Goal: Contribute content: Contribute content

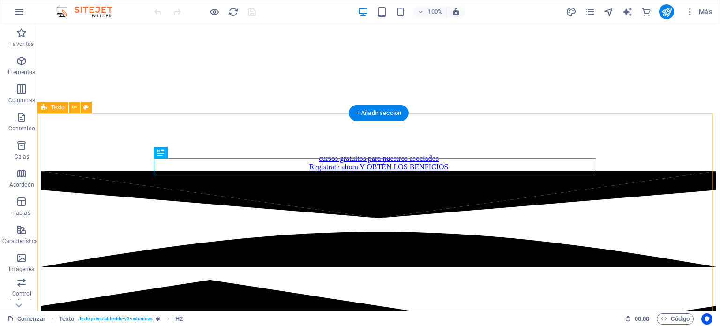
scroll to position [198, 0]
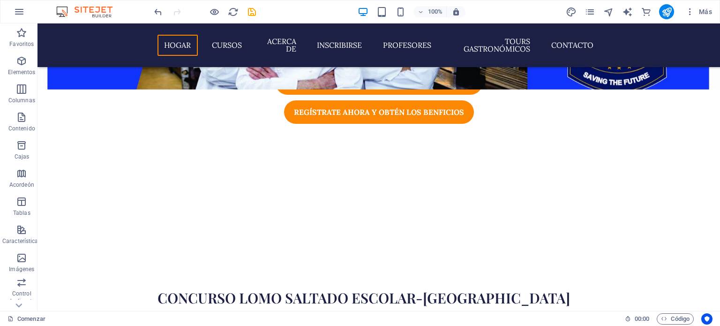
scroll to position [452, 0]
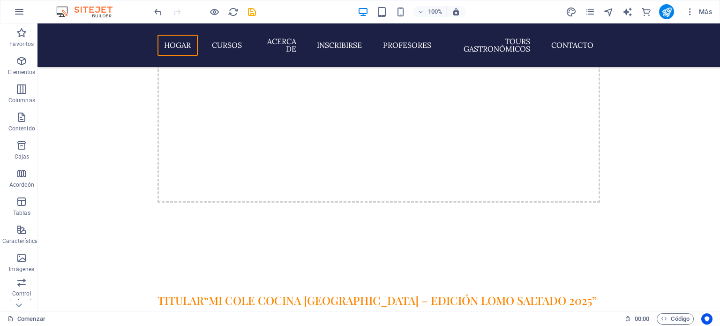
scroll to position [680, 0]
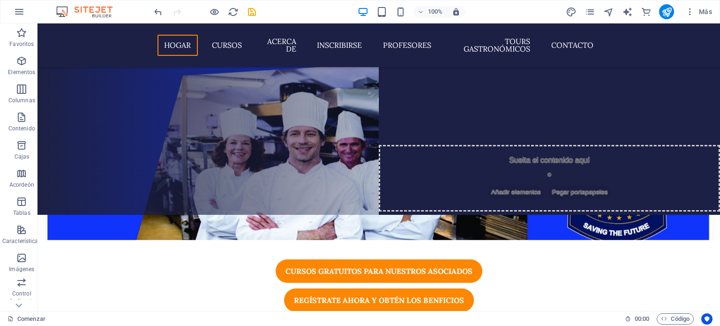
scroll to position [169, 0]
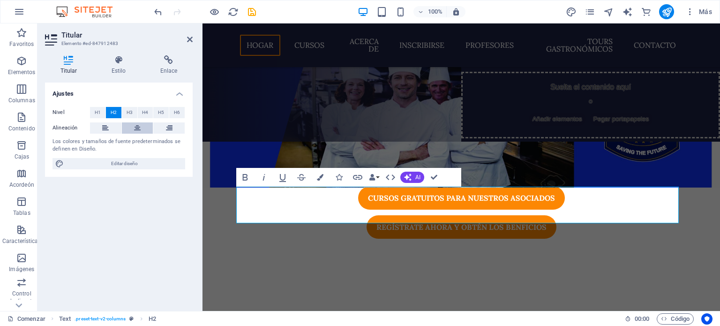
click at [138, 132] on icon at bounding box center [137, 127] width 7 height 11
click at [266, 265] on button at bounding box center [263, 269] width 11 height 11
select select "zigzag"
select select "rem"
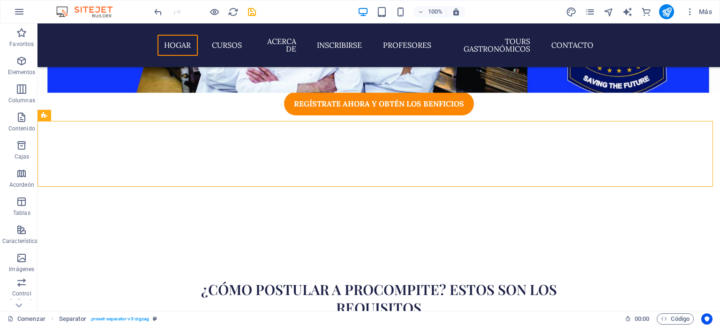
scroll to position [324, 0]
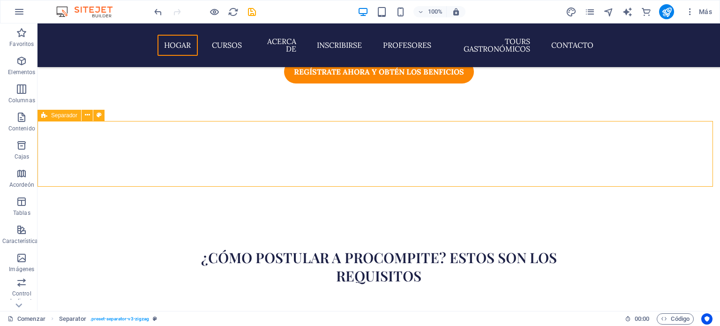
click at [64, 115] on font "Separador" at bounding box center [64, 115] width 26 height 7
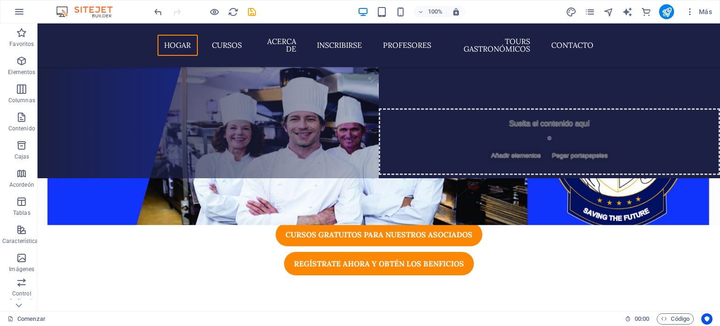
scroll to position [220, 0]
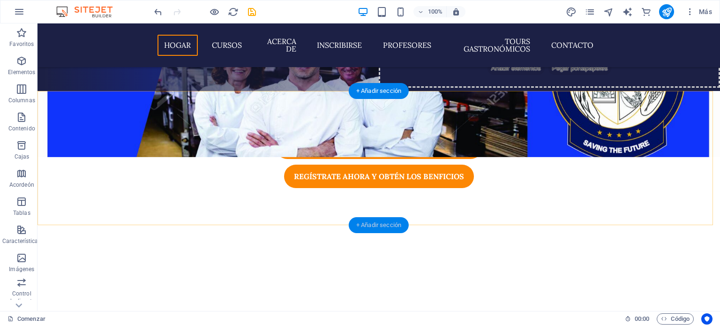
click at [372, 222] on font "+ Añadir sección" at bounding box center [378, 224] width 45 height 7
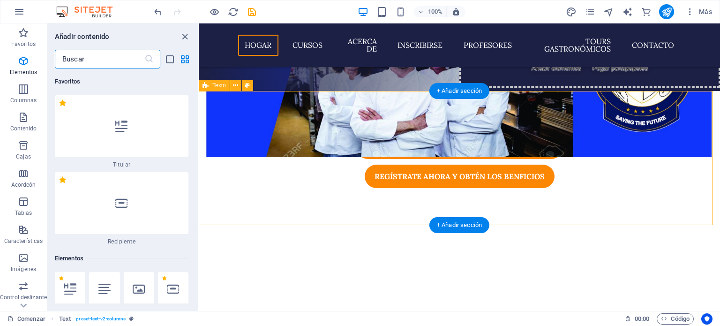
scroll to position [2882, 0]
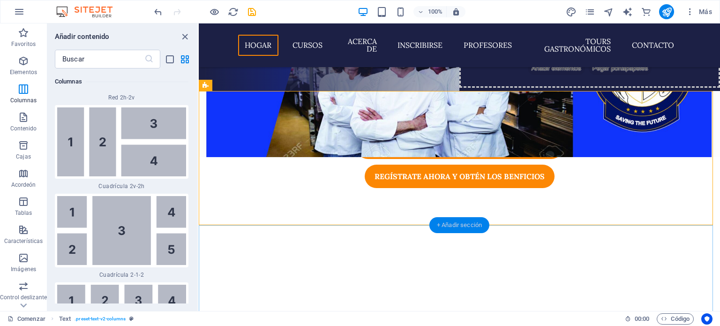
click at [451, 225] on font "+ Añadir sección" at bounding box center [459, 224] width 45 height 7
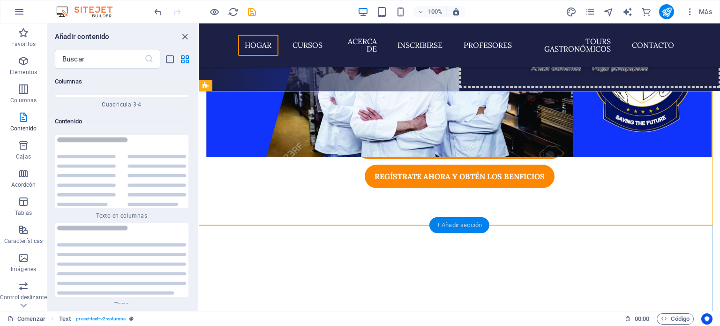
scroll to position [3147, 0]
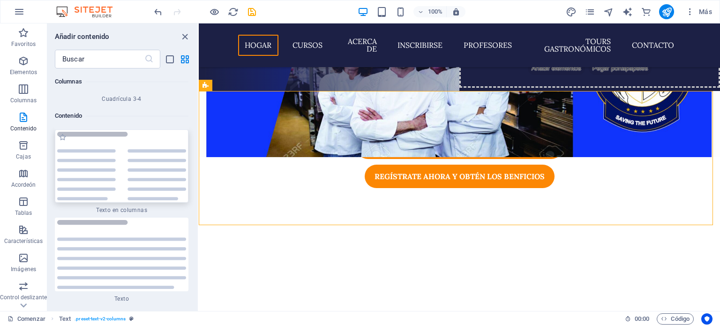
click at [105, 151] on img at bounding box center [121, 166] width 129 height 69
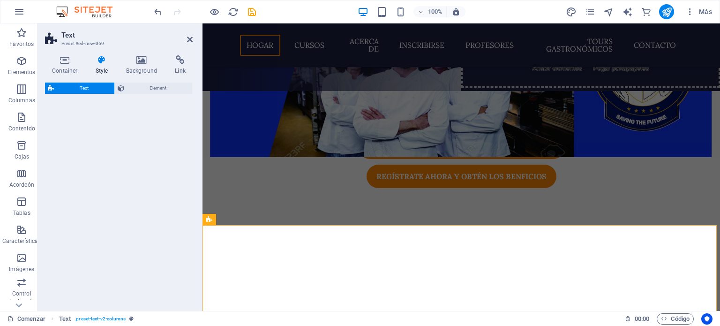
select select "rem"
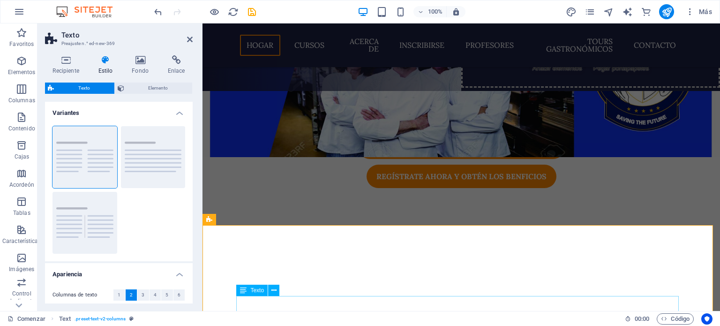
click at [259, 291] on font "Texto" at bounding box center [257, 290] width 14 height 7
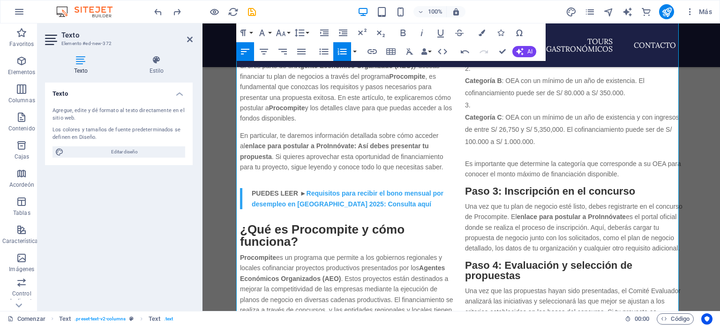
scroll to position [562, 0]
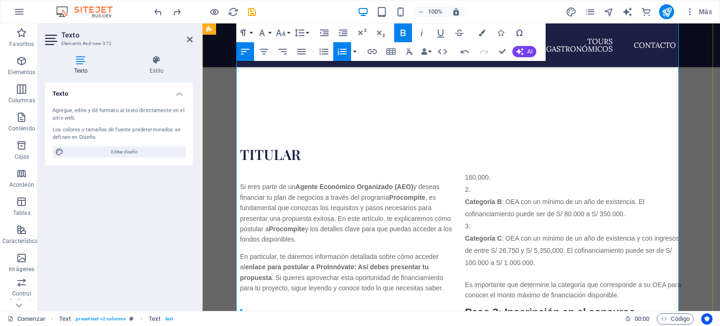
click at [378, 309] on p "PUEDES LEER ► Requisitos para recibir el bono mensual por desempleo en Chile 20…" at bounding box center [355, 319] width 206 height 21
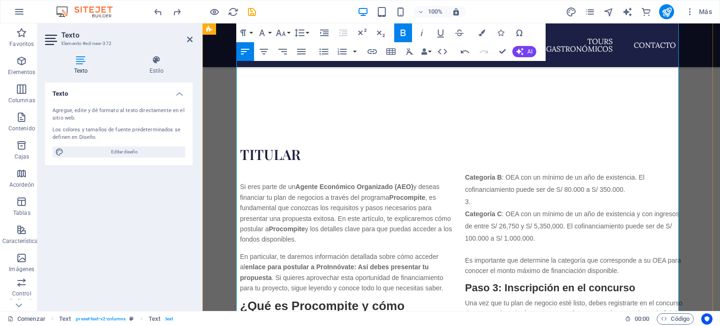
scroll to position [494, 0]
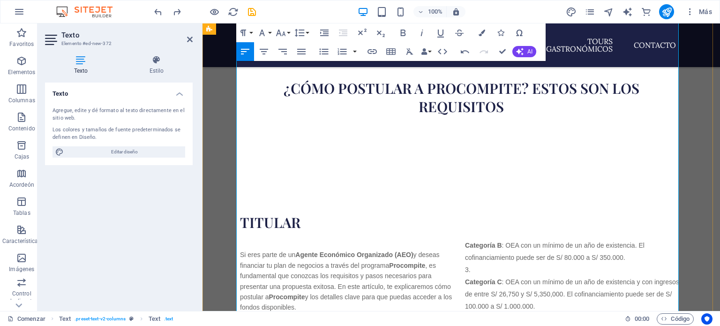
click at [426, 239] on p "Si eres parte de un Agente Económico Organizado (AEO) y deseas financiar tu pla…" at bounding box center [349, 279] width 218 height 80
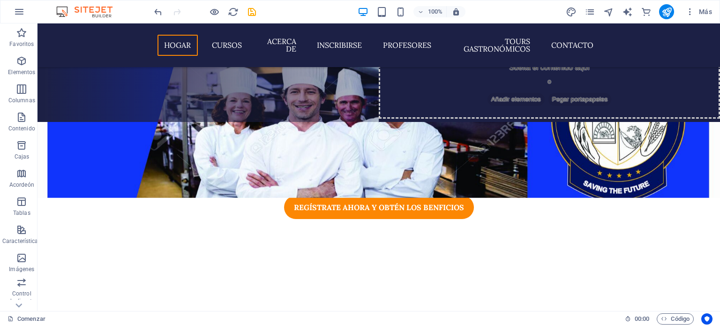
scroll to position [255, 0]
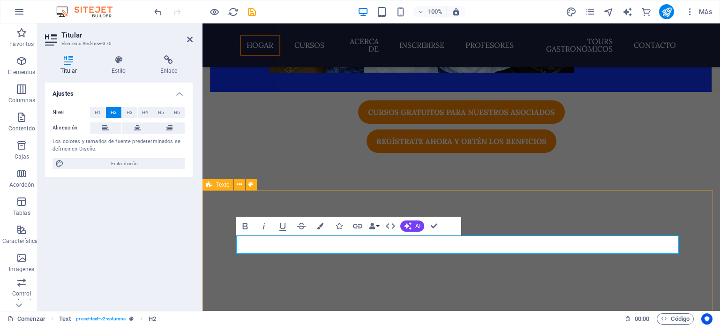
click at [214, 184] on div "Texto" at bounding box center [218, 184] width 31 height 11
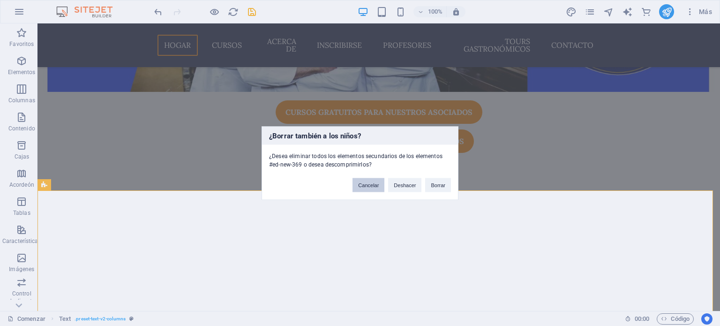
click at [372, 186] on font "Cancelar" at bounding box center [368, 185] width 21 height 6
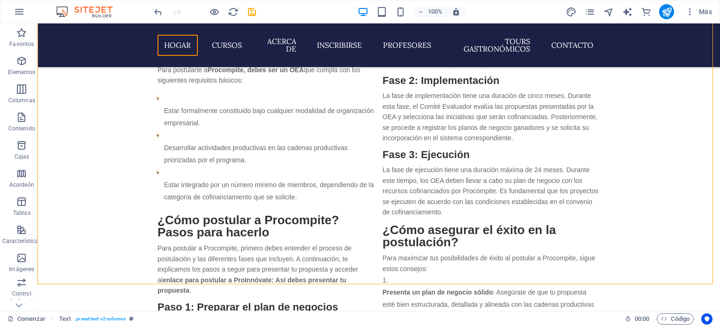
scroll to position [1101, 0]
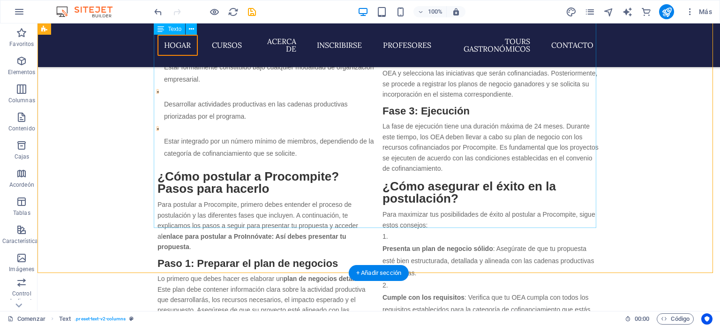
click at [168, 106] on div "Si eres parte de un Agente Económico Organizado (AEO) y deseas financiar tu pla…" at bounding box center [379, 39] width 443 height 815
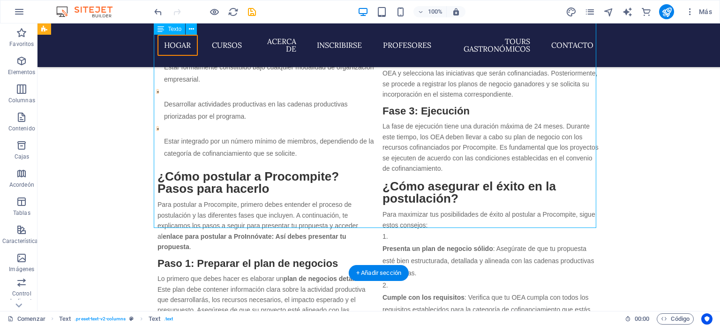
click at [168, 106] on div "Si eres parte de un Agente Económico Organizado (AEO) y deseas financiar tu pla…" at bounding box center [379, 39] width 443 height 815
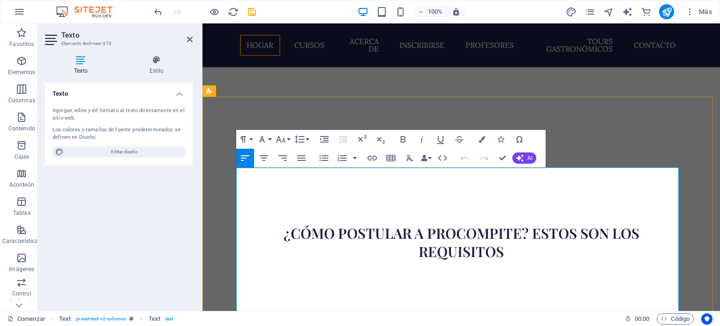
click at [300, 161] on icon "button" at bounding box center [301, 157] width 11 height 11
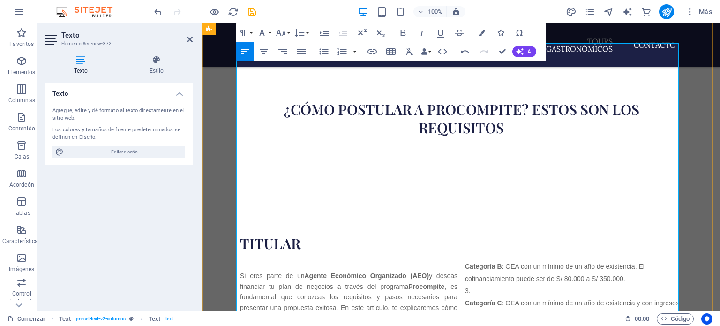
scroll to position [483, 0]
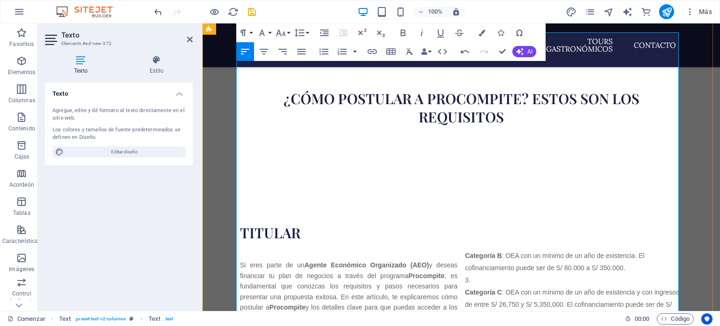
click at [301, 54] on icon "button" at bounding box center [301, 51] width 11 height 11
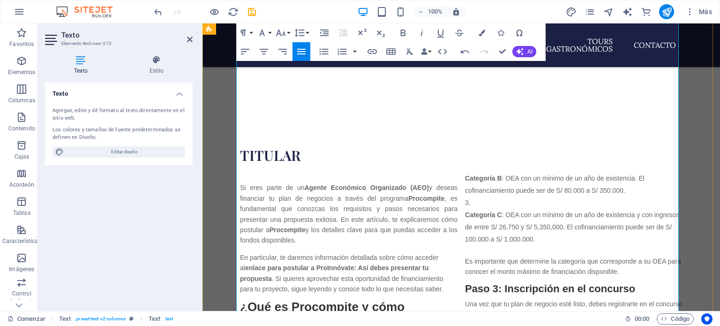
scroll to position [692, 0]
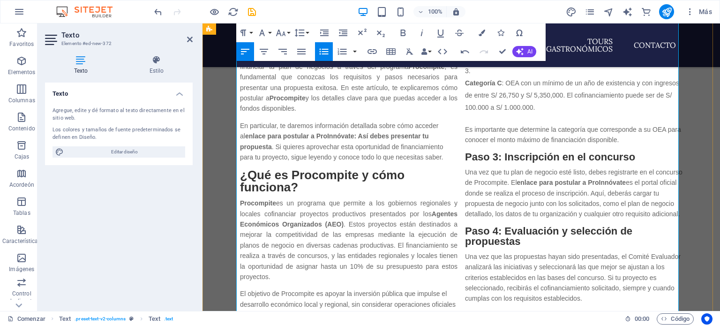
click at [300, 56] on icon "button" at bounding box center [301, 51] width 11 height 11
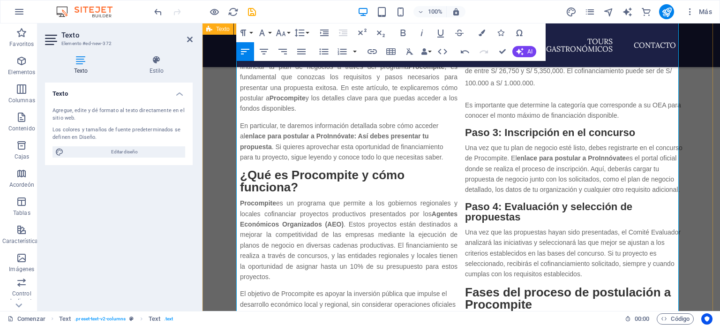
drag, startPoint x: 251, startPoint y: 294, endPoint x: 235, endPoint y: 246, distance: 51.3
click at [323, 57] on button "Lista desordenada" at bounding box center [324, 51] width 18 height 19
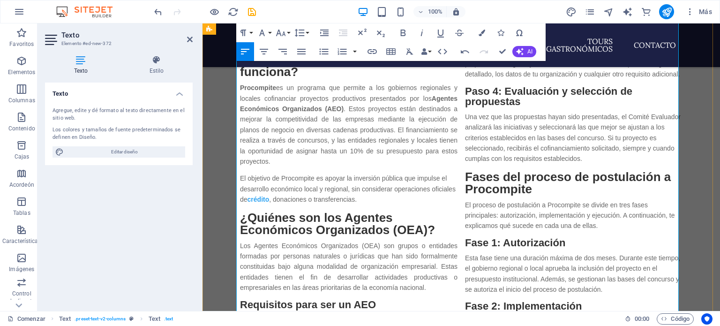
scroll to position [818, 0]
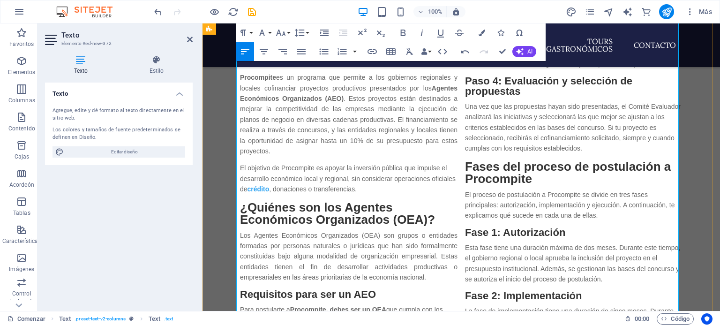
click at [301, 55] on icon "button" at bounding box center [301, 51] width 11 height 11
click at [299, 54] on icon "button" at bounding box center [301, 52] width 8 height 6
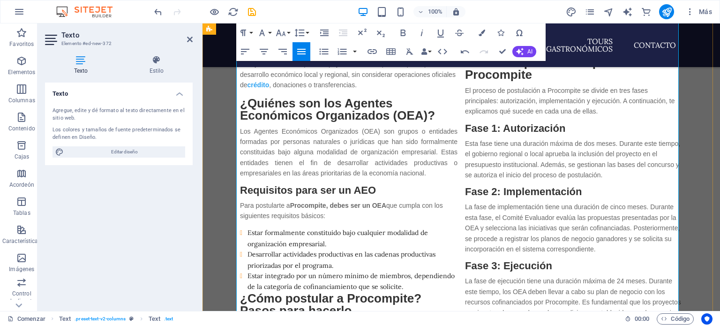
scroll to position [506, 0]
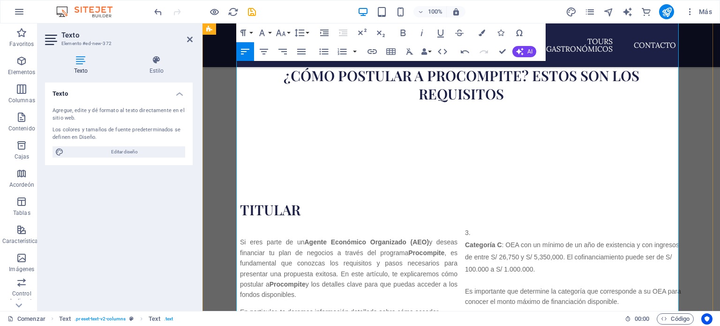
click at [376, 307] on p "En particular, te daremos información detallada sobre cómo acceder al enlace pa…" at bounding box center [349, 331] width 218 height 49
click at [301, 53] on icon "button" at bounding box center [301, 51] width 11 height 11
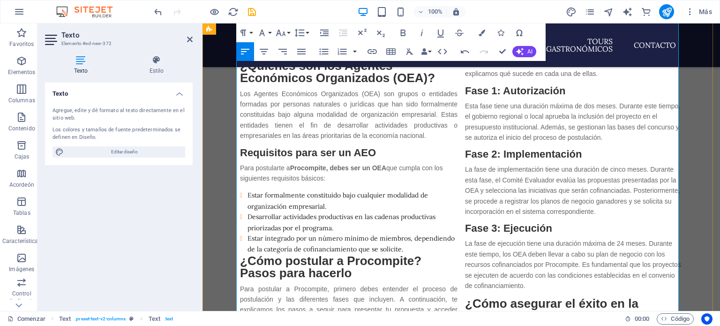
scroll to position [984, 0]
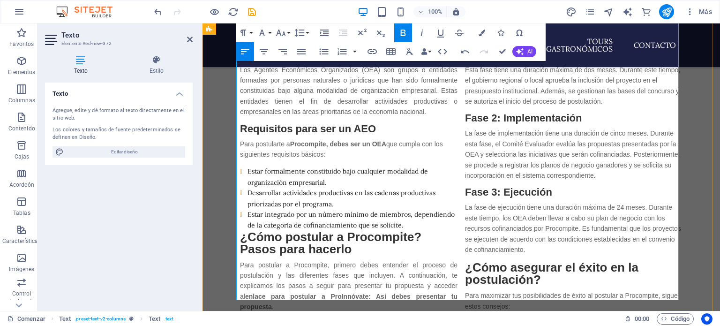
click at [246, 287] on li "Categoría C : OEA con un mínimo de un año de existencia y con ingresos de entre…" at bounding box center [461, 133] width 443 height 768
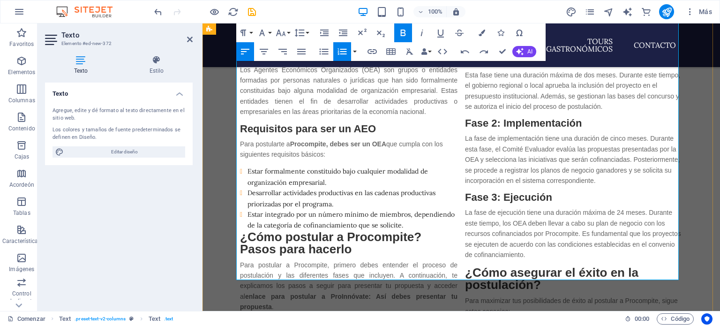
drag, startPoint x: 479, startPoint y: 230, endPoint x: 461, endPoint y: 84, distance: 146.9
click at [338, 50] on icon "button" at bounding box center [342, 51] width 9 height 7
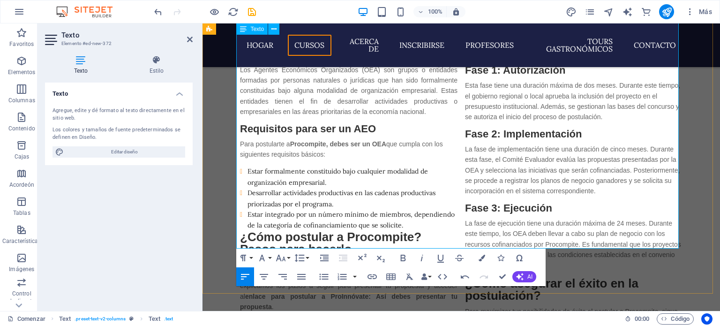
drag, startPoint x: 528, startPoint y: 231, endPoint x: 462, endPoint y: 116, distance: 131.9
click at [462, 116] on div "Si eres parte de un Agente Económico Organizado (AEO) y deseas financiar tu pla…" at bounding box center [461, 107] width 443 height 717
click at [251, 26] on font "Menú" at bounding box center [257, 25] width 14 height 7
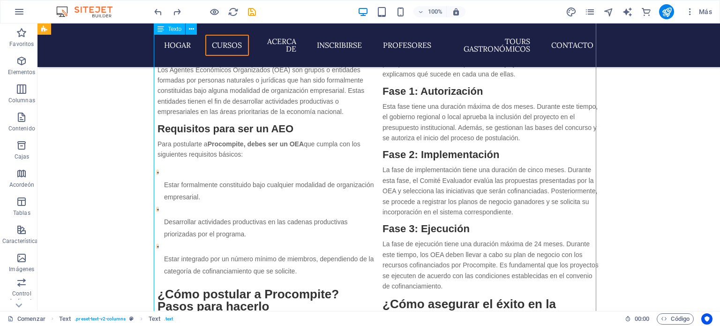
drag, startPoint x: 378, startPoint y: 132, endPoint x: 401, endPoint y: 287, distance: 156.5
click at [401, 287] on div "Si eres parte de un Agente Económico Organizado (AEO) y deseas financiar tu pla…" at bounding box center [379, 156] width 443 height 815
drag, startPoint x: 415, startPoint y: 306, endPoint x: 391, endPoint y: 228, distance: 82.0
click at [391, 228] on div "Si eres parte de un Agente Económico Organizado (AEO) y deseas financiar tu pla…" at bounding box center [379, 156] width 443 height 815
click at [389, 147] on div "Si eres parte de un Agente Económico Organizado (AEO) y deseas financiar tu pla…" at bounding box center [379, 156] width 443 height 815
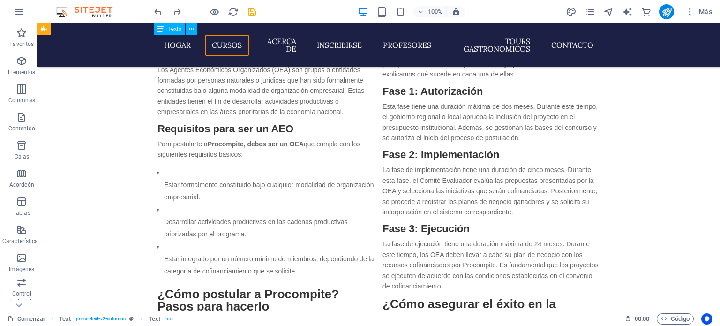
drag, startPoint x: 389, startPoint y: 147, endPoint x: 224, endPoint y: 147, distance: 165.0
click at [389, 147] on div "Si eres parte de un Agente Económico Organizado (AEO) y deseas financiar tu pla…" at bounding box center [379, 156] width 443 height 815
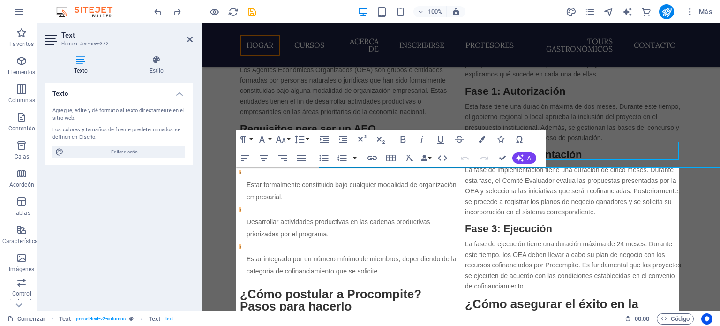
scroll to position [348, 0]
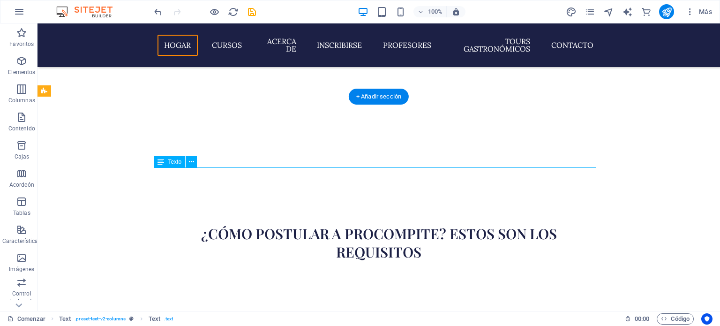
drag, startPoint x: 385, startPoint y: 174, endPoint x: 399, endPoint y: 250, distance: 77.1
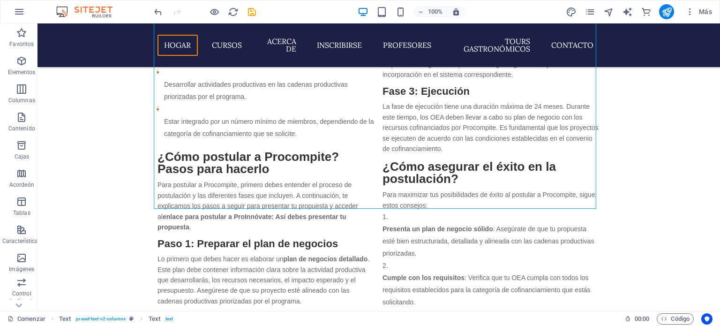
scroll to position [1110, 0]
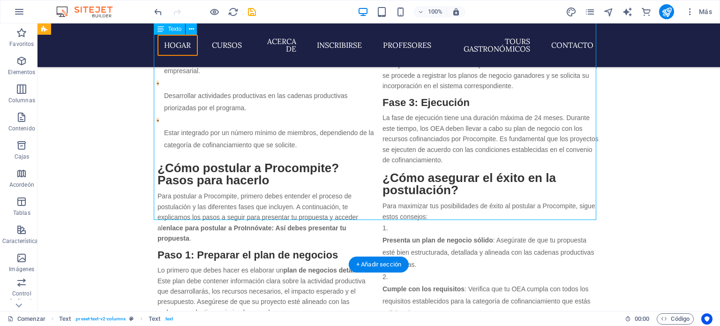
drag, startPoint x: 172, startPoint y: 159, endPoint x: 215, endPoint y: 202, distance: 60.7
click at [215, 202] on div "Si eres parte de un Agente Económico Organizado (AEO) y deseas financiar tu pla…" at bounding box center [379, 30] width 443 height 815
click at [223, 185] on div "Si eres parte de un Agente Económico Organizado (AEO) y deseas financiar tu pla…" at bounding box center [379, 30] width 443 height 815
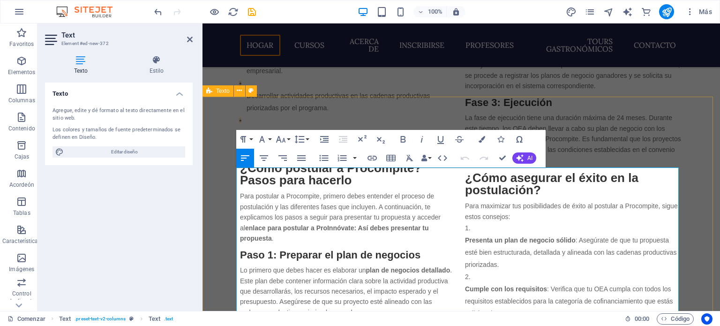
scroll to position [349, 0]
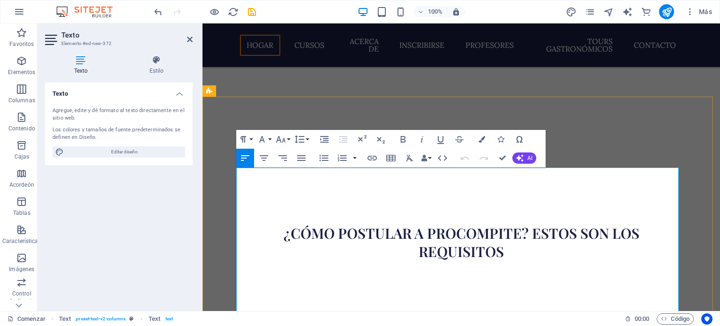
drag, startPoint x: 538, startPoint y: 234, endPoint x: 479, endPoint y: 174, distance: 84.2
click at [337, 158] on icon "button" at bounding box center [342, 157] width 11 height 11
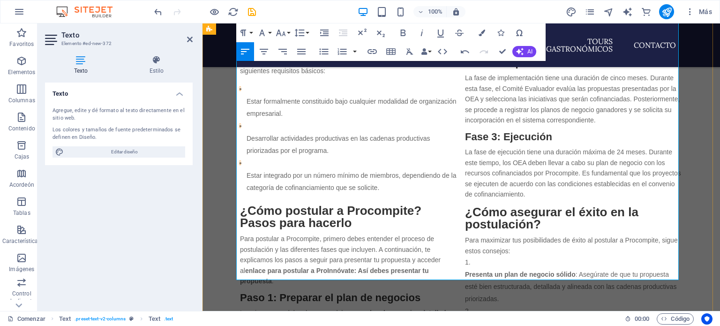
scroll to position [1032, 0]
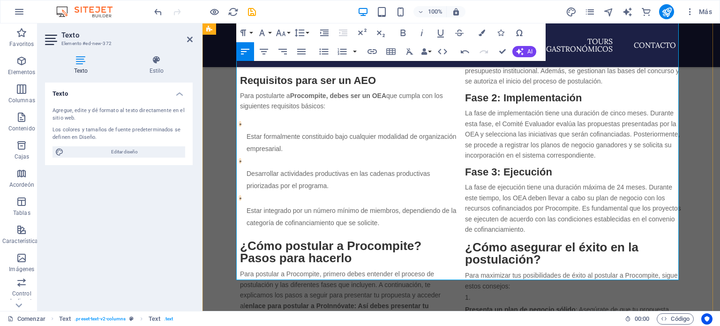
drag, startPoint x: 238, startPoint y: 271, endPoint x: 596, endPoint y: 61, distance: 415.4
click at [596, 61] on div "Si eres parte de un Agente Económico Organizado (AEO) y deseas financiar tu pla…" at bounding box center [461, 99] width 443 height 796
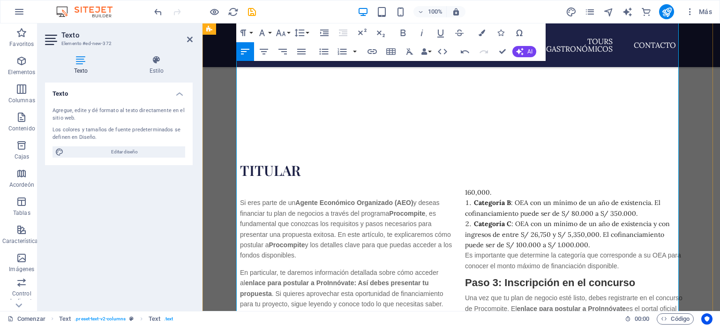
scroll to position [977, 0]
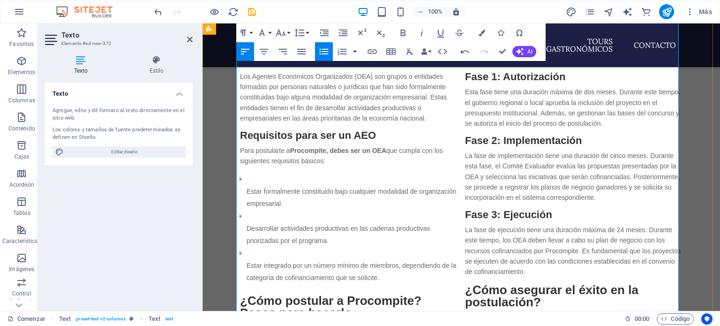
click at [460, 165] on div "Si eres parte de un Agente Económico Organizado (AEO) y deseas financiar tu pla…" at bounding box center [461, 143] width 443 height 775
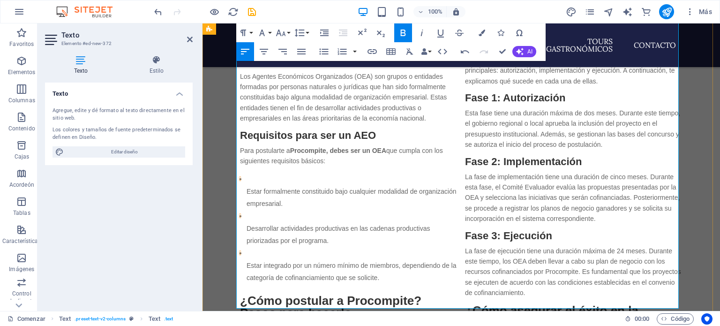
click at [461, 222] on div "Si eres parte de un Agente Económico Organizado (AEO) y deseas financiar tu pla…" at bounding box center [461, 141] width 443 height 770
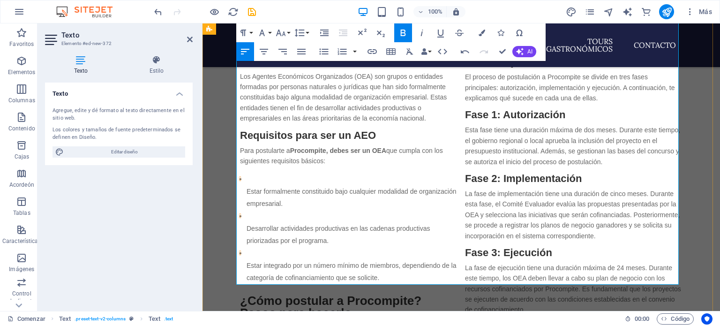
drag, startPoint x: 462, startPoint y: 163, endPoint x: 482, endPoint y: 251, distance: 90.5
click at [482, 251] on div "Si eres parte de un Agente Económico Organizado (AEO) y deseas financiar tu pla…" at bounding box center [461, 129] width 443 height 747
click at [324, 52] on icon "button" at bounding box center [324, 52] width 9 height 6
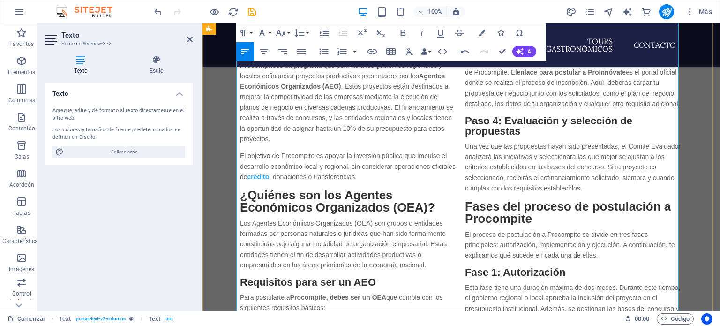
scroll to position [790, 0]
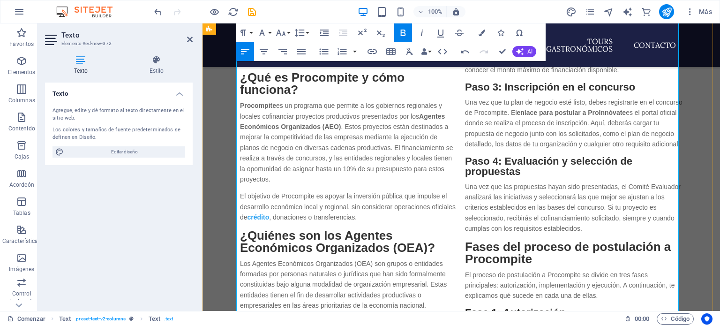
drag, startPoint x: 384, startPoint y: 248, endPoint x: 240, endPoint y: 159, distance: 169.3
click at [303, 53] on icon "button" at bounding box center [301, 51] width 11 height 11
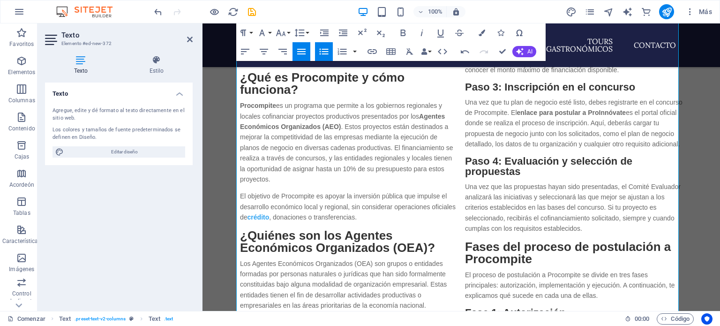
click at [303, 53] on icon "button" at bounding box center [301, 51] width 11 height 11
click at [326, 53] on icon "button" at bounding box center [323, 51] width 11 height 11
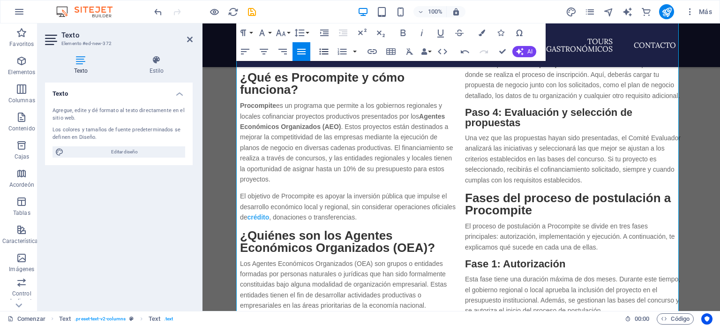
click at [326, 53] on icon "button" at bounding box center [323, 51] width 11 height 11
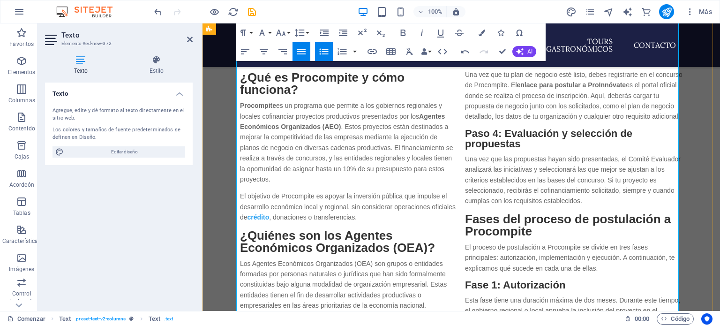
click at [320, 53] on icon "button" at bounding box center [323, 51] width 11 height 11
click at [690, 158] on div "Titular Si eres parte de un Agente Económico Organizado (AEO) y deseas financia…" at bounding box center [462, 288] width 518 height 832
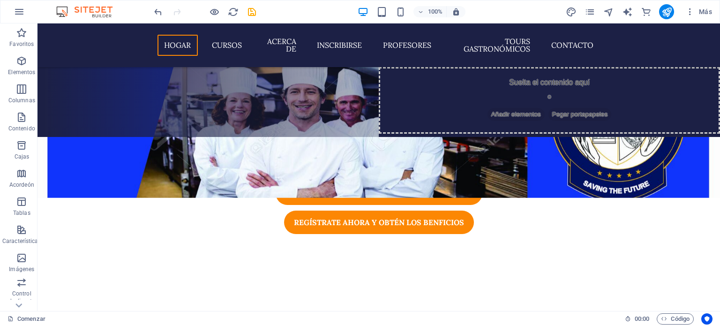
scroll to position [283, 0]
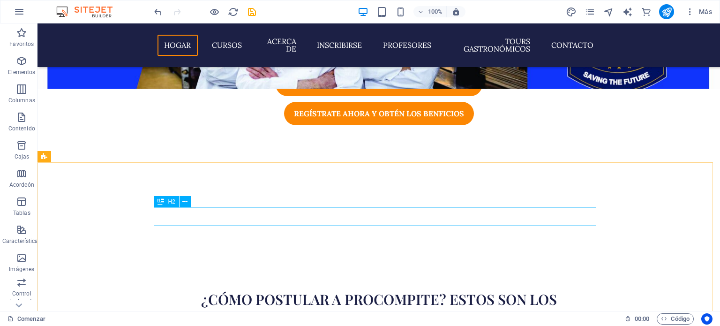
click at [196, 208] on div "H2" at bounding box center [175, 202] width 43 height 12
click at [162, 204] on icon at bounding box center [161, 201] width 7 height 11
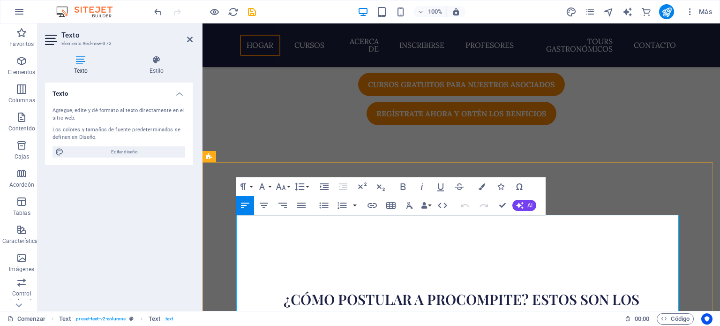
click at [413, 245] on div "¿Cómo postular a Procompite? Estos son los requisitos" at bounding box center [462, 312] width 518 height 134
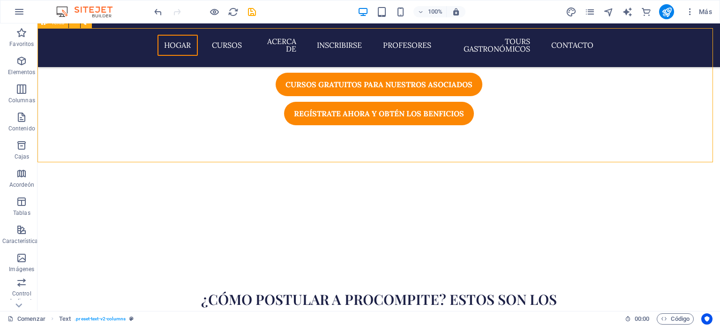
click at [368, 245] on div "¿Cómo postular a Procompite? Estos son los requisitos" at bounding box center [379, 312] width 683 height 134
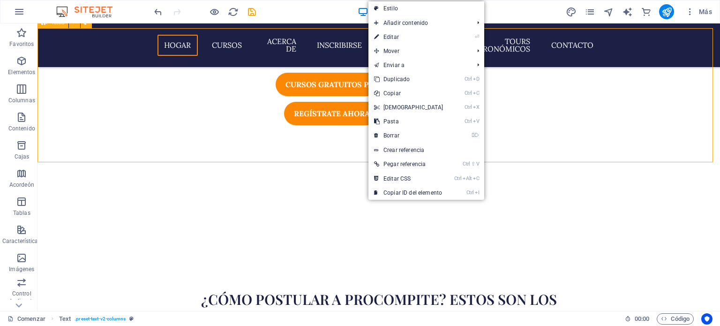
click at [368, 245] on div "¿Cómo postular a Procompite? Estos son los requisitos" at bounding box center [379, 312] width 683 height 134
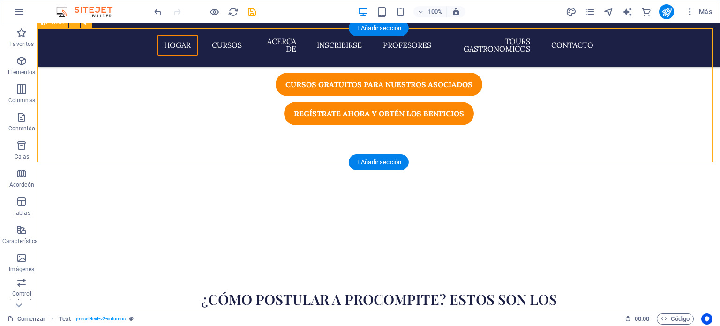
click at [61, 245] on div "¿Cómo postular a Procompite? Estos son los requisitos" at bounding box center [379, 312] width 683 height 134
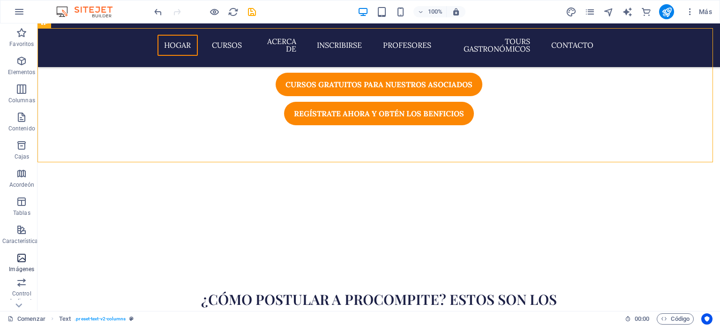
click at [22, 256] on icon "button" at bounding box center [21, 257] width 11 height 11
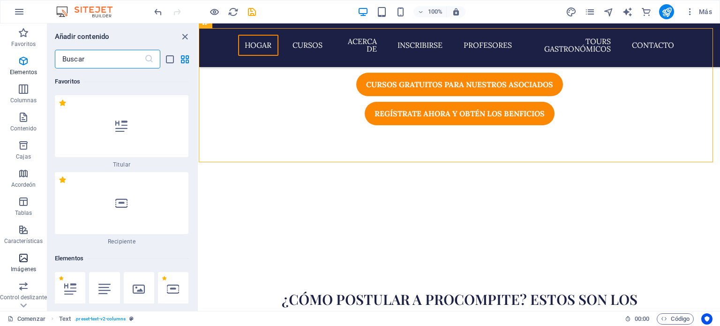
scroll to position [9306, 0]
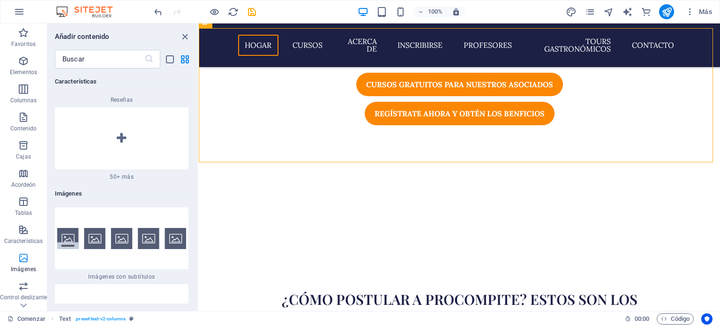
click at [20, 261] on icon "button" at bounding box center [23, 257] width 11 height 11
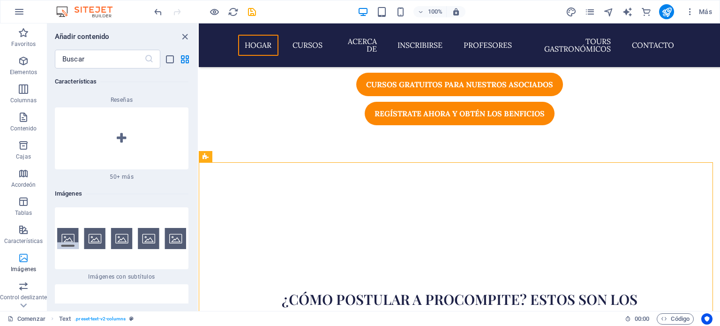
click at [28, 259] on icon "button" at bounding box center [23, 257] width 11 height 11
click at [20, 261] on icon "button" at bounding box center [23, 257] width 11 height 11
drag, startPoint x: 219, startPoint y: 284, endPoint x: 255, endPoint y: 183, distance: 106.9
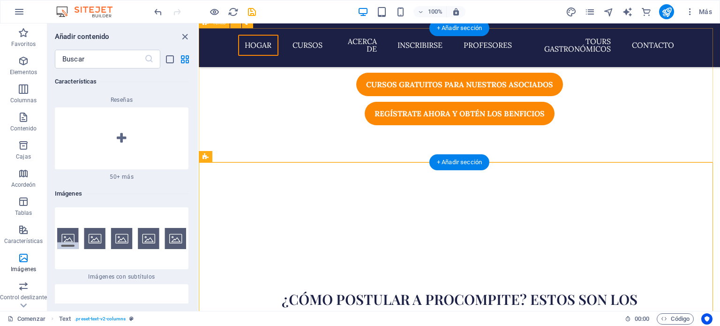
drag, startPoint x: 219, startPoint y: 283, endPoint x: 273, endPoint y: 137, distance: 154.9
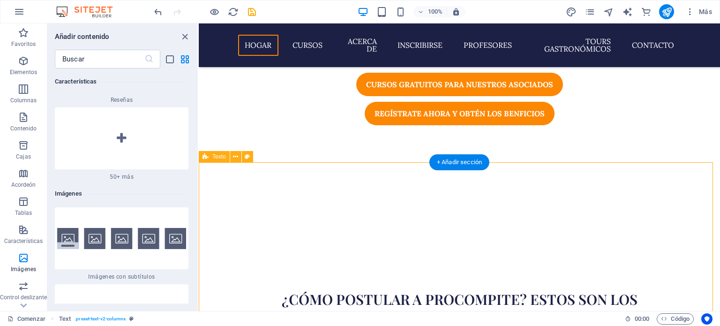
select select "rem"
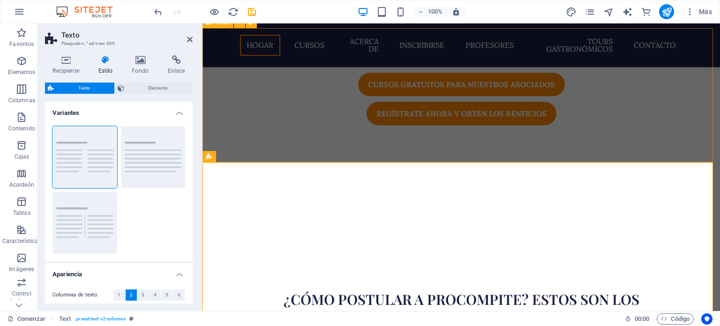
click at [286, 245] on div "¿Cómo postular a Procompite? Estos son los requisitos" at bounding box center [462, 312] width 518 height 134
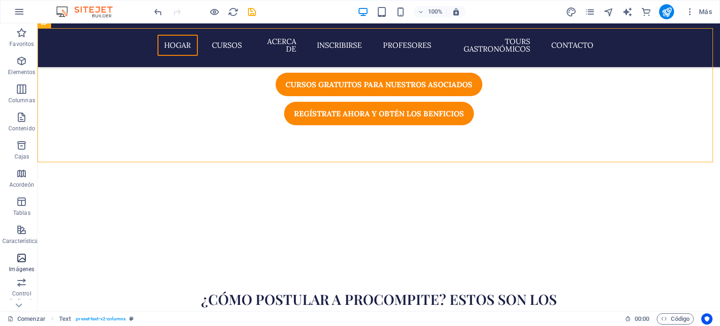
click at [20, 263] on icon "button" at bounding box center [21, 257] width 11 height 11
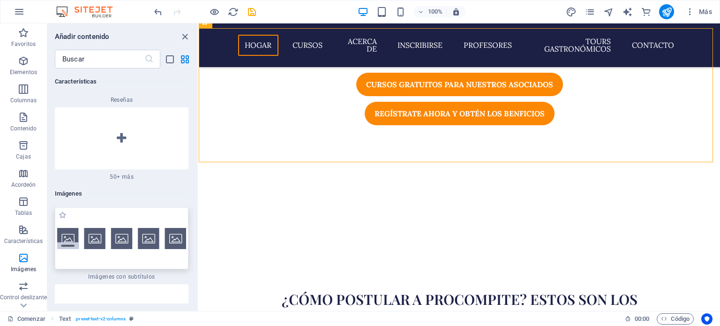
click at [69, 228] on img at bounding box center [121, 238] width 129 height 21
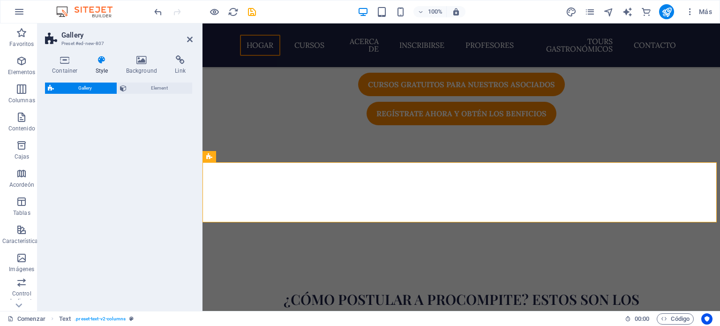
select select "rem"
select select "preset-gallery-v3-captions"
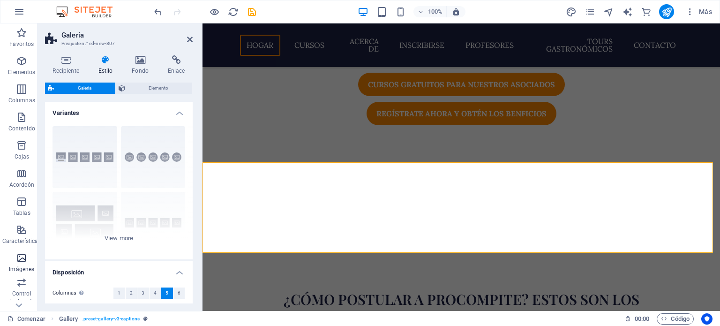
click at [22, 258] on icon "button" at bounding box center [21, 257] width 11 height 11
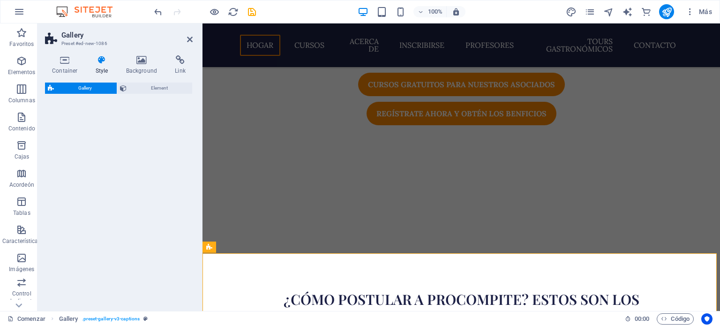
select select "rem"
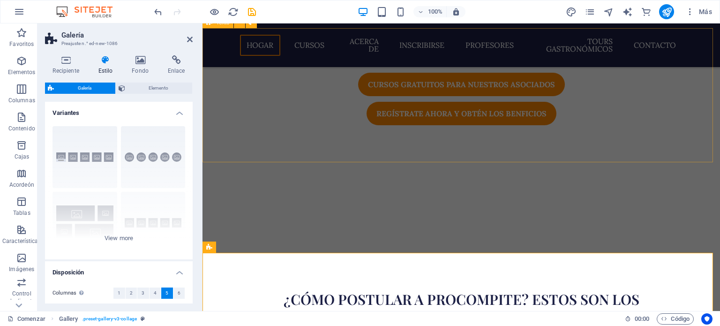
click at [385, 245] on div "¿Cómo postular a Procompite? Estos son los requisitos" at bounding box center [462, 312] width 518 height 134
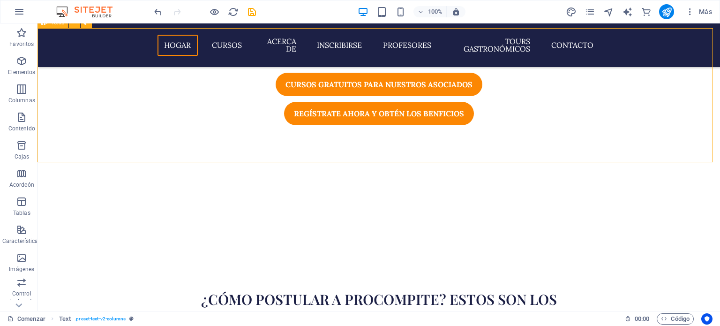
click at [384, 245] on div "¿Cómo postular a Procompite? Estos son los requisitos" at bounding box center [379, 312] width 683 height 134
click at [75, 157] on font "Galería" at bounding box center [77, 156] width 18 height 7
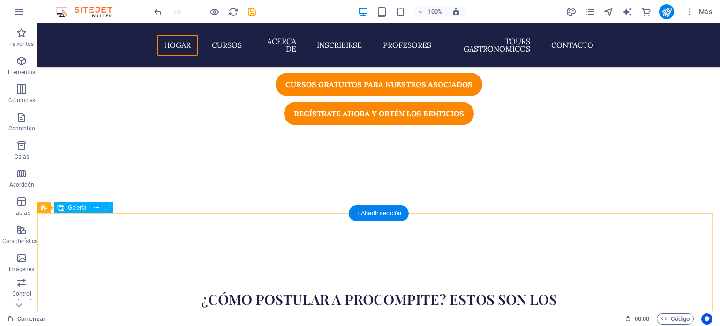
select select "4"
select select "px"
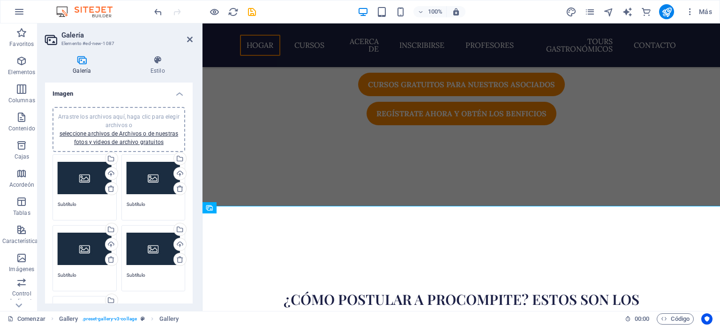
click at [79, 66] on h4 "Galería" at bounding box center [84, 65] width 78 height 20
click at [82, 65] on h4 "Galería" at bounding box center [84, 65] width 78 height 20
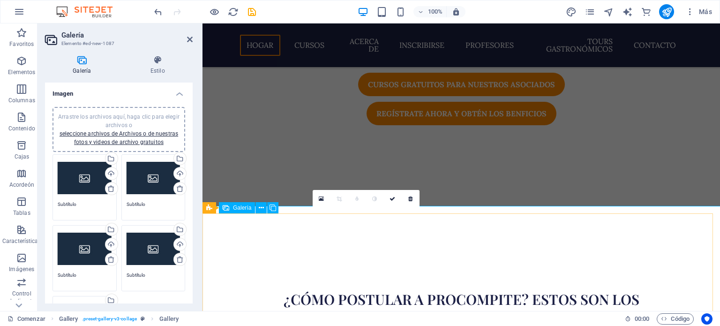
click at [239, 206] on font "Galería" at bounding box center [242, 207] width 18 height 7
click at [240, 210] on font "Galería" at bounding box center [242, 207] width 18 height 7
click at [323, 198] on icon at bounding box center [321, 199] width 5 height 7
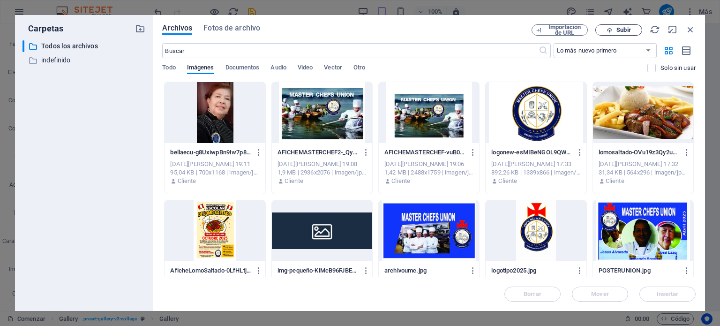
click at [623, 30] on font "Subir" at bounding box center [624, 29] width 14 height 7
click at [613, 28] on span "Subir" at bounding box center [619, 30] width 38 height 6
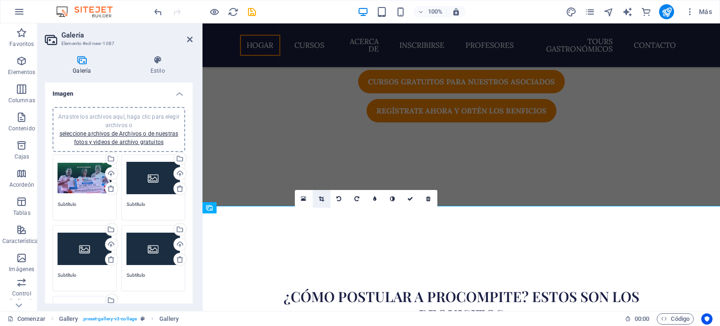
click at [320, 200] on icon at bounding box center [321, 199] width 5 height 6
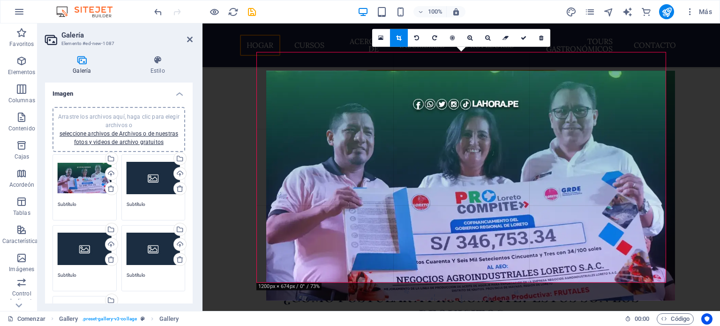
drag, startPoint x: 262, startPoint y: 60, endPoint x: 271, endPoint y: 79, distance: 20.5
click at [271, 79] on div at bounding box center [470, 185] width 409 height 230
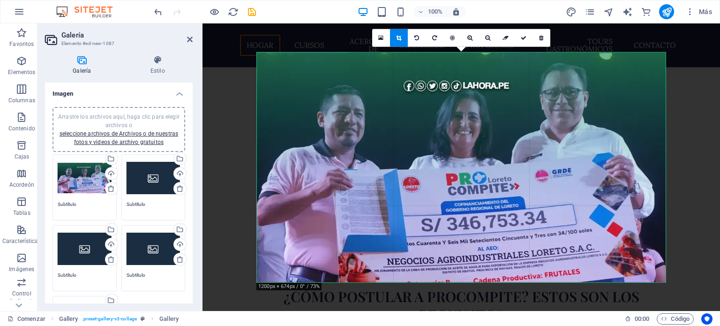
click at [398, 39] on icon at bounding box center [398, 38] width 5 height 6
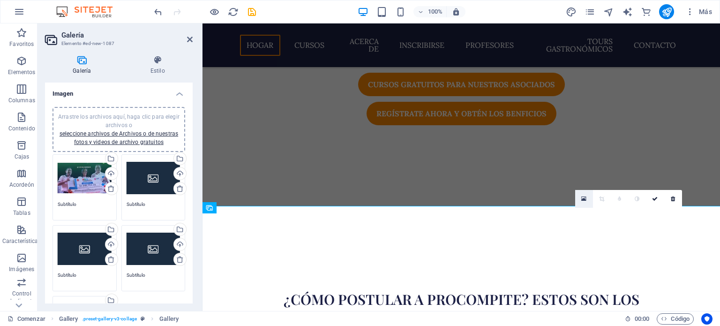
click at [584, 201] on icon at bounding box center [583, 199] width 5 height 7
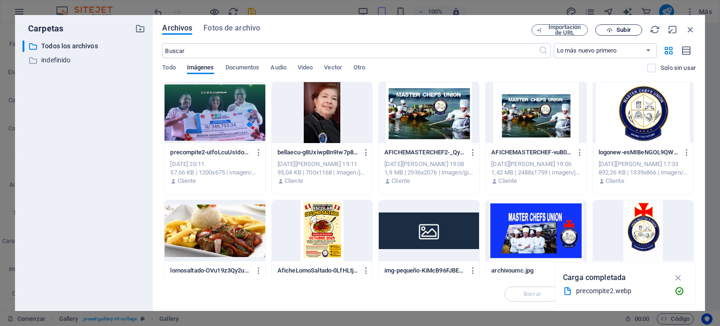
click at [615, 30] on span "Subir" at bounding box center [619, 30] width 38 height 6
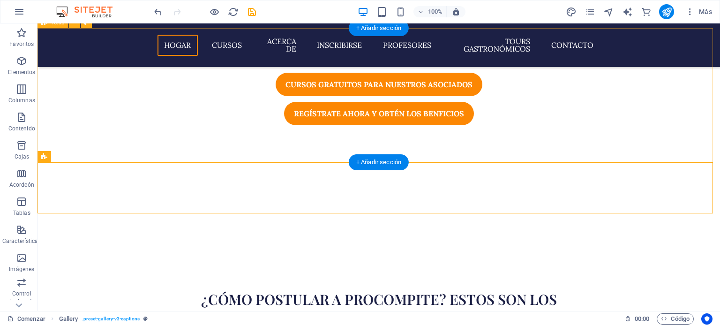
click at [597, 245] on div "¿Cómo postular a Procompite? Estos son los requisitos" at bounding box center [379, 312] width 683 height 134
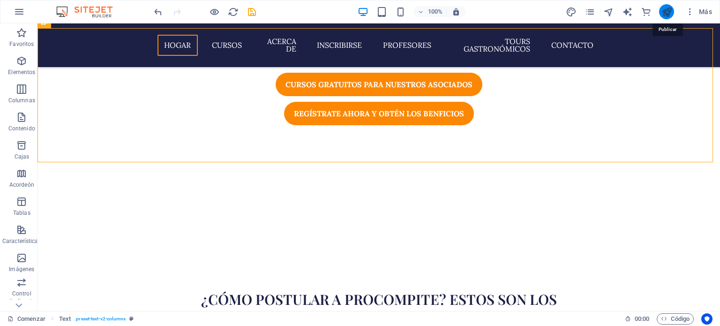
click at [671, 8] on icon "publicar" at bounding box center [667, 12] width 11 height 11
checkbox input "false"
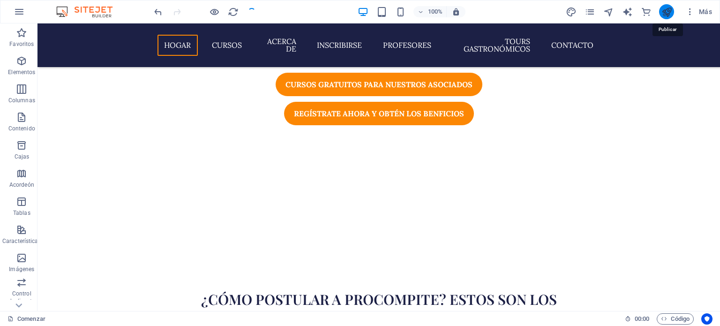
click at [667, 13] on icon "publicar" at bounding box center [667, 12] width 11 height 11
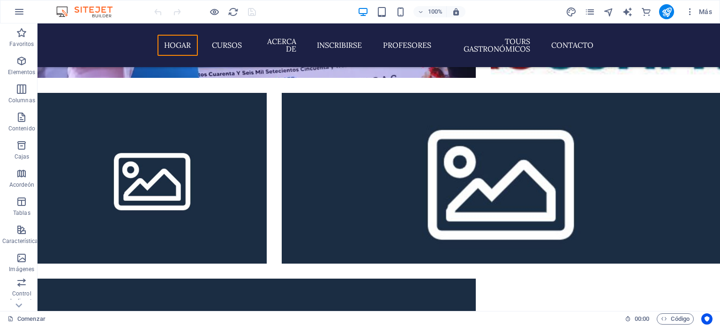
scroll to position [748, 0]
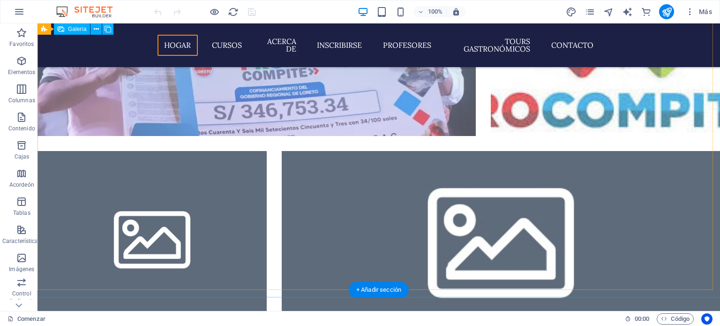
select select "4"
select select "px"
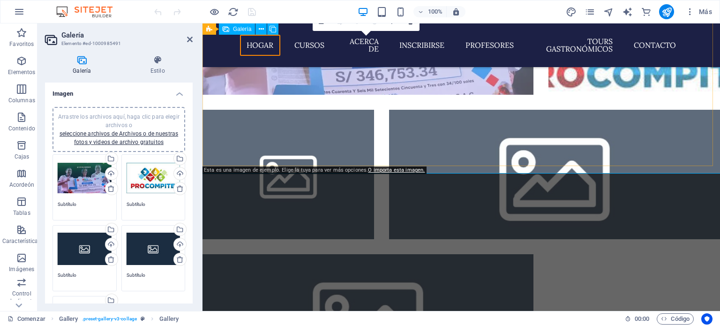
click at [448, 254] on li at bounding box center [368, 318] width 331 height 129
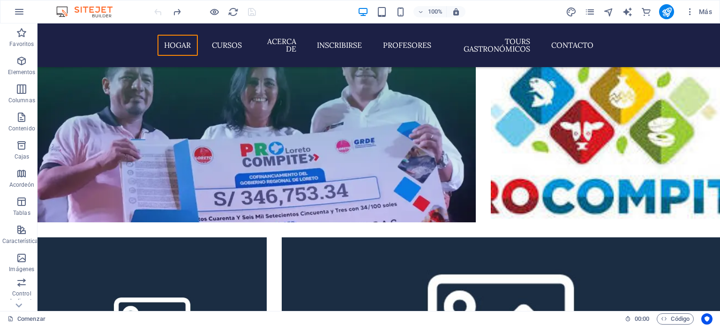
scroll to position [674, 0]
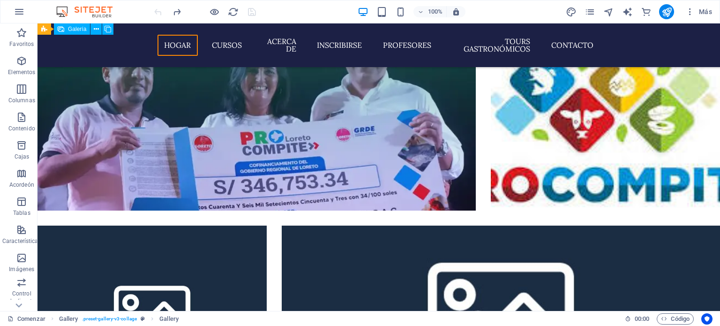
click at [506, 224] on div at bounding box center [379, 310] width 698 height 557
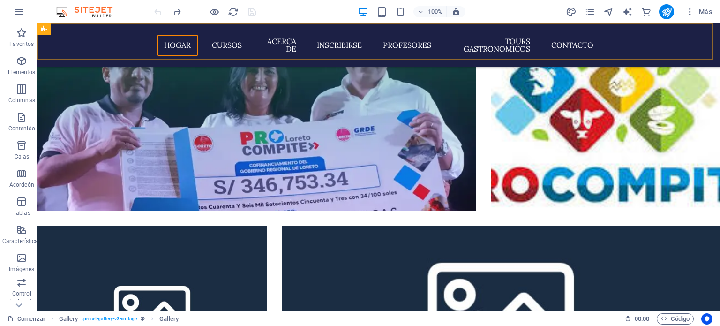
click at [69, 30] on div "Hogar Cursos Acerca de Inscribirse Profesores TOURS GASTRONÓMICOS Contacto" at bounding box center [379, 45] width 683 height 44
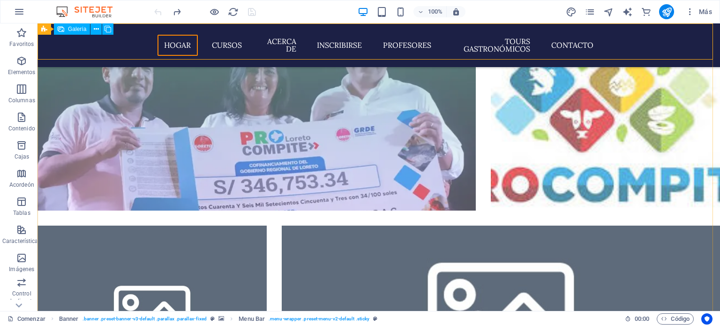
click at [95, 226] on li at bounding box center [152, 311] width 229 height 171
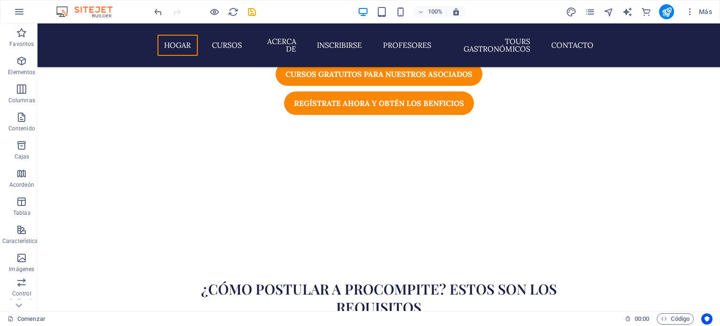
scroll to position [282, 0]
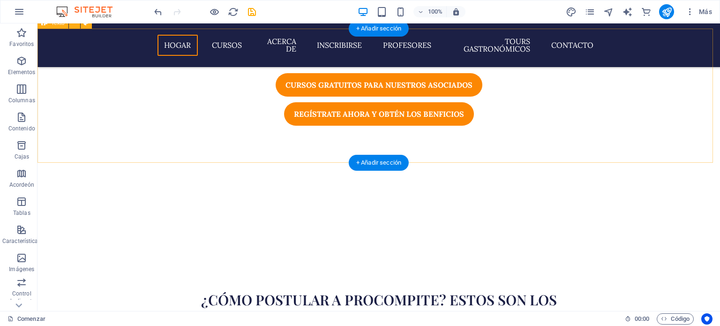
click at [330, 246] on div "¿Cómo postular a Procompite? Estos son los requisitos" at bounding box center [379, 313] width 683 height 134
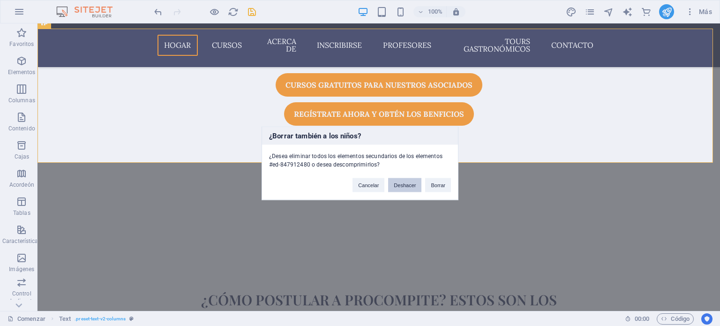
click at [413, 182] on font "Deshacer" at bounding box center [405, 185] width 22 height 6
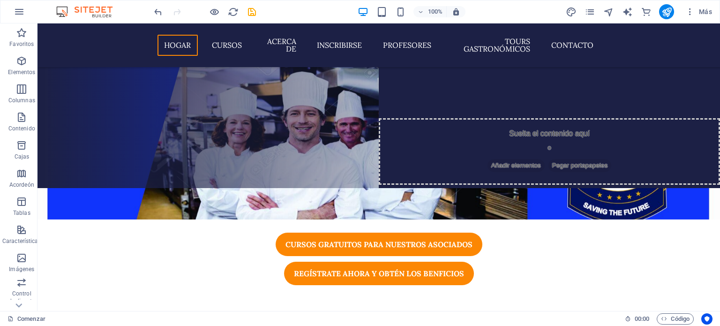
scroll to position [144, 0]
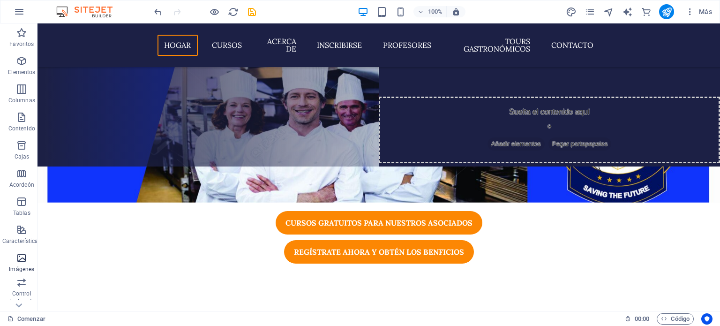
click at [14, 255] on span "Imágenes" at bounding box center [22, 263] width 44 height 23
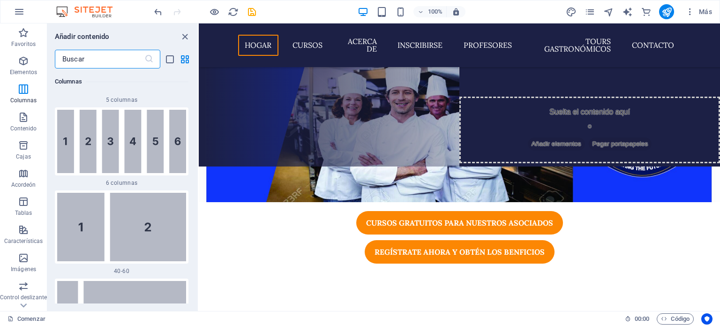
scroll to position [968, 0]
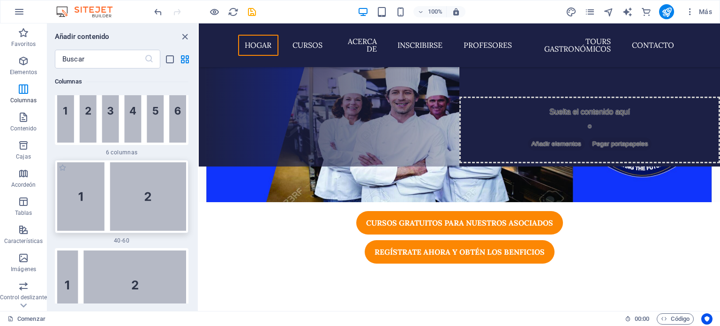
click at [141, 190] on img at bounding box center [121, 196] width 129 height 69
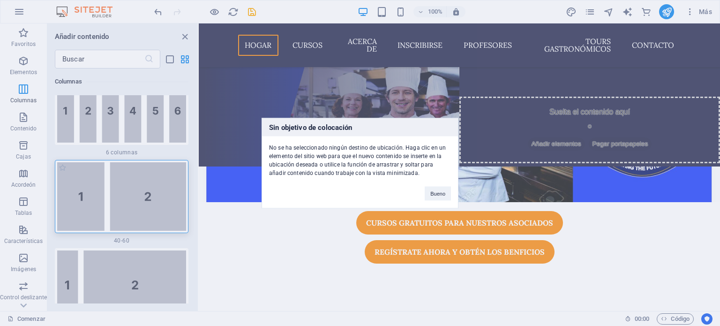
click at [141, 190] on div "Sin objetivo de colocación No se ha seleccionado ningún destino de ubicación. […" at bounding box center [360, 163] width 720 height 326
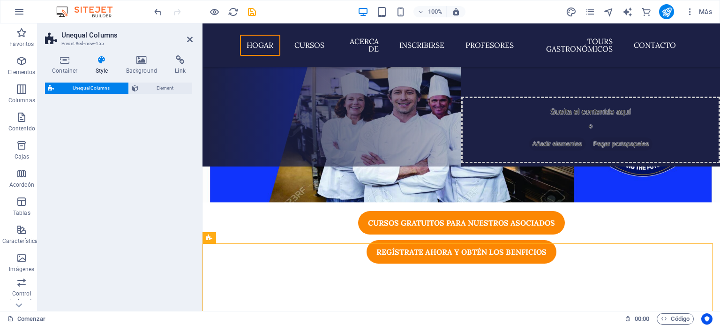
select select "%"
select select "rem"
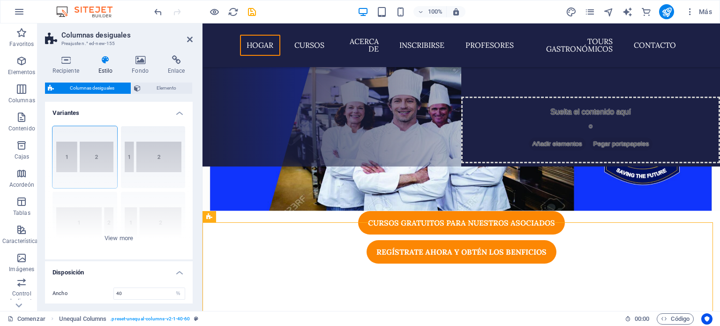
scroll to position [232, 0]
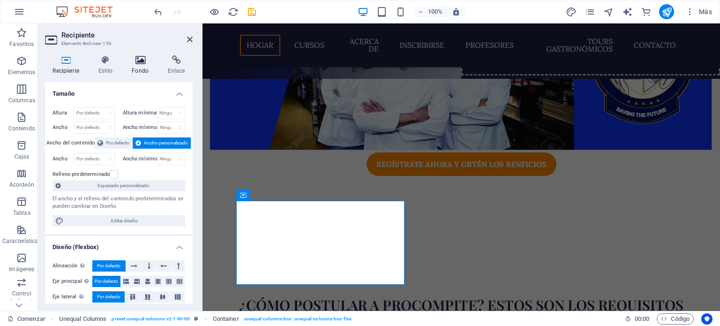
click at [141, 65] on h4 "Fondo" at bounding box center [142, 65] width 36 height 20
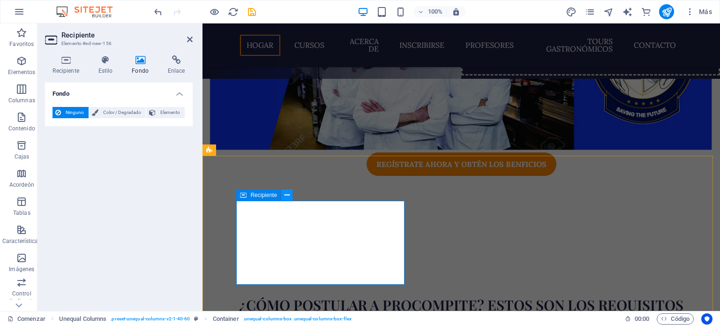
click at [288, 196] on icon at bounding box center [287, 195] width 5 height 10
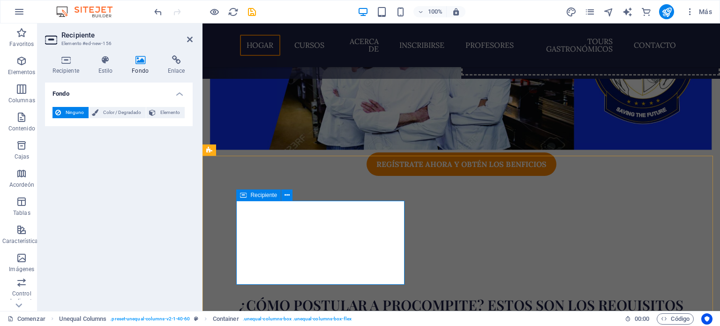
click at [244, 196] on icon at bounding box center [243, 194] width 7 height 11
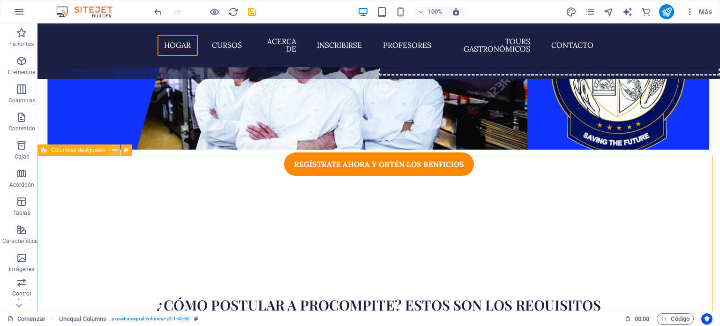
click at [116, 152] on icon at bounding box center [114, 150] width 5 height 10
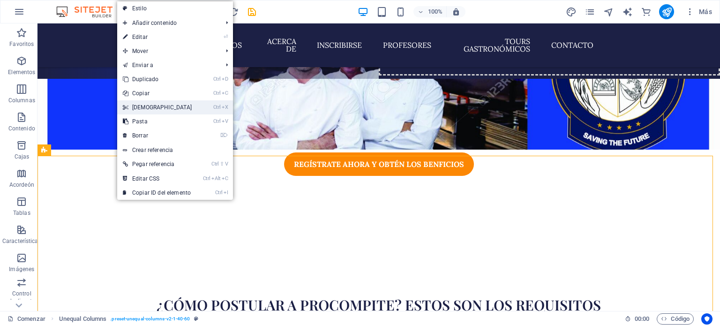
click at [139, 108] on font "[DEMOGRAPHIC_DATA]" at bounding box center [162, 107] width 60 height 7
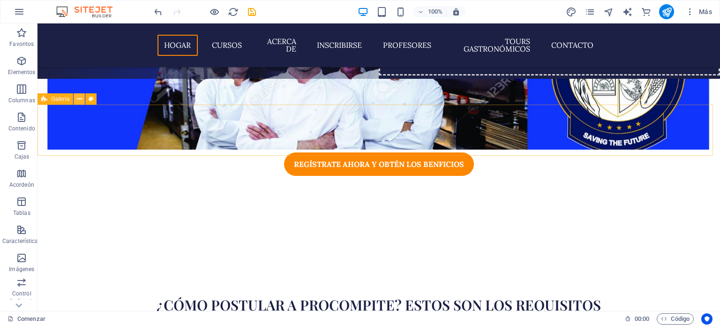
click at [79, 101] on icon at bounding box center [79, 99] width 5 height 10
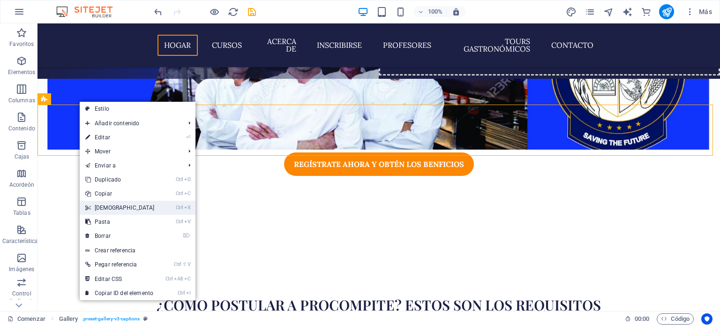
click at [102, 207] on font "[DEMOGRAPHIC_DATA]" at bounding box center [125, 207] width 60 height 7
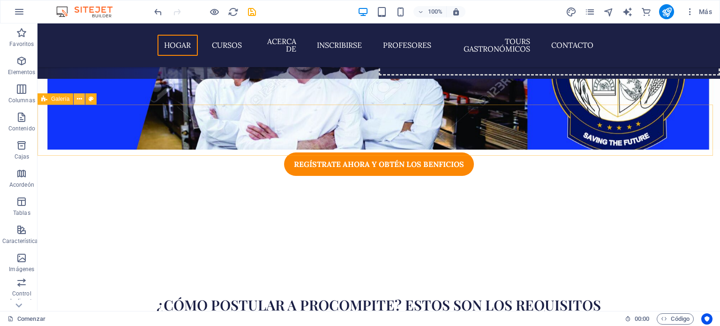
click at [79, 102] on icon at bounding box center [79, 99] width 5 height 10
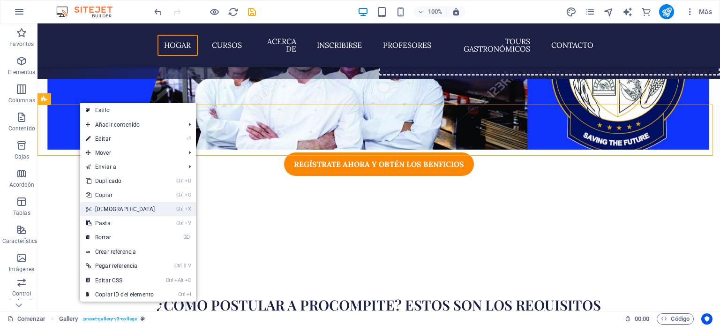
click at [99, 204] on link "Ctrl X Cortar" at bounding box center [120, 209] width 81 height 14
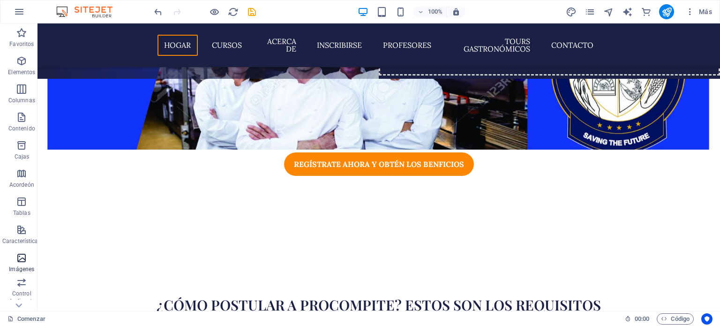
click at [18, 258] on icon "button" at bounding box center [21, 257] width 11 height 11
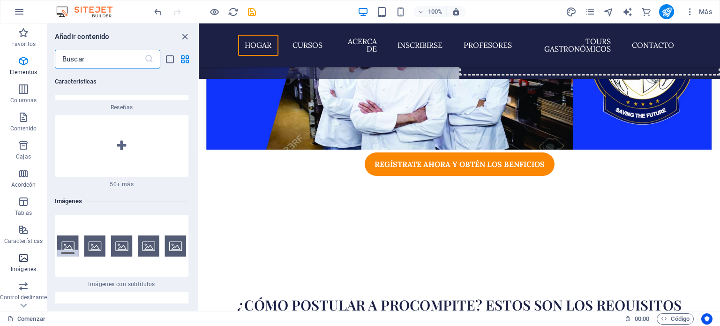
scroll to position [9306, 0]
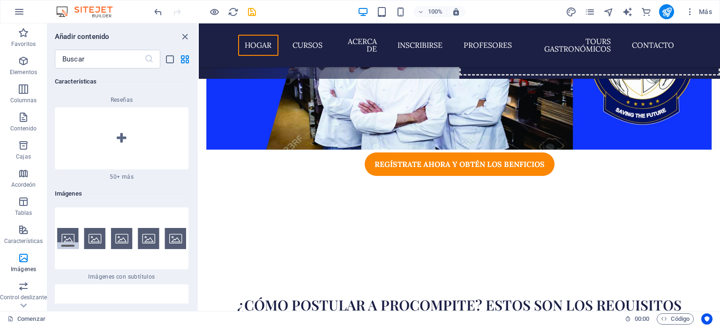
drag, startPoint x: 195, startPoint y: 188, endPoint x: 194, endPoint y: 205, distance: 17.4
click at [194, 205] on div "Favoritos 1 [PERSON_NAME] Titular 1 [PERSON_NAME] Recipiente Elementos 1 [PERSO…" at bounding box center [122, 185] width 150 height 235
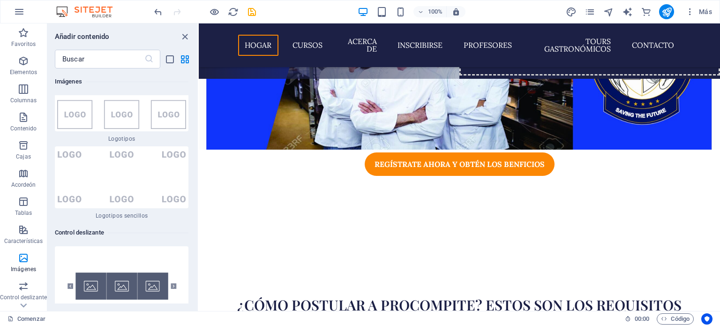
scroll to position [10562, 0]
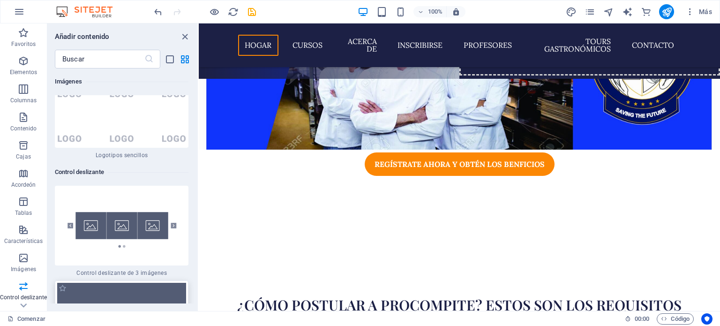
click at [129, 283] on img at bounding box center [121, 317] width 129 height 69
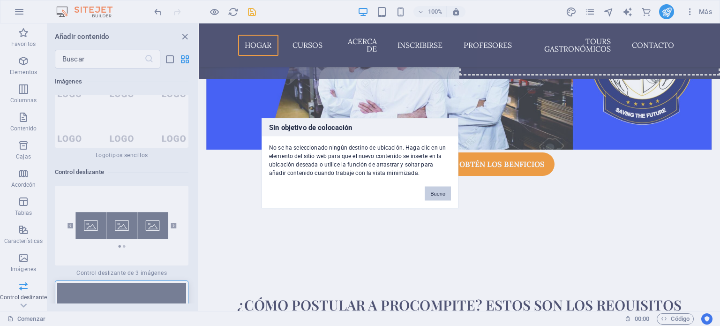
click at [431, 191] on font "Bueno" at bounding box center [437, 193] width 15 height 6
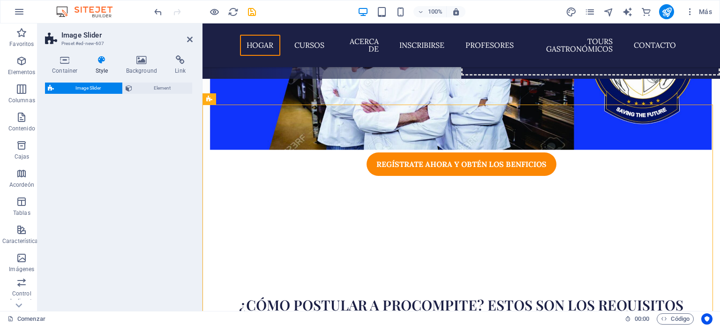
select select "rem"
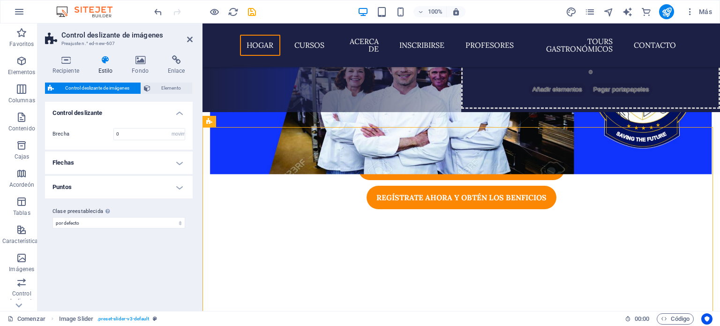
scroll to position [210, 0]
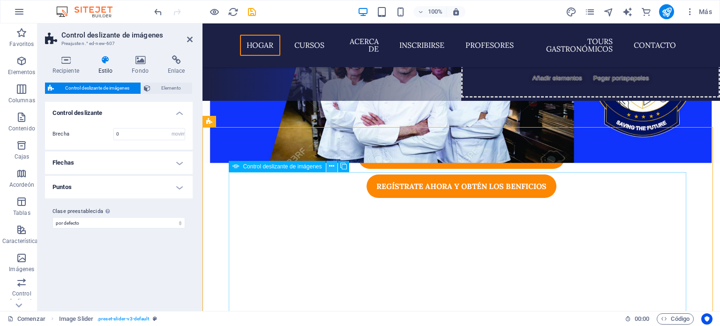
click at [331, 167] on icon at bounding box center [331, 166] width 5 height 10
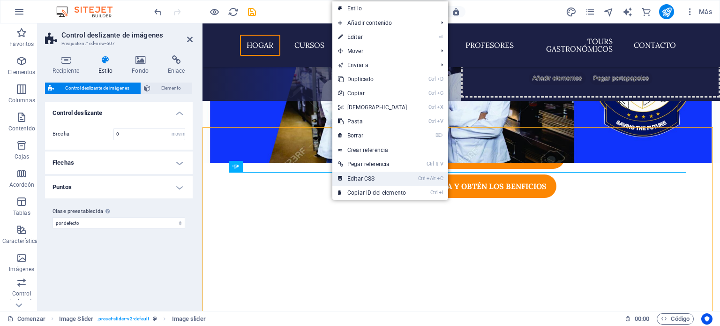
click at [354, 179] on font "Editar CSS" at bounding box center [360, 178] width 27 height 7
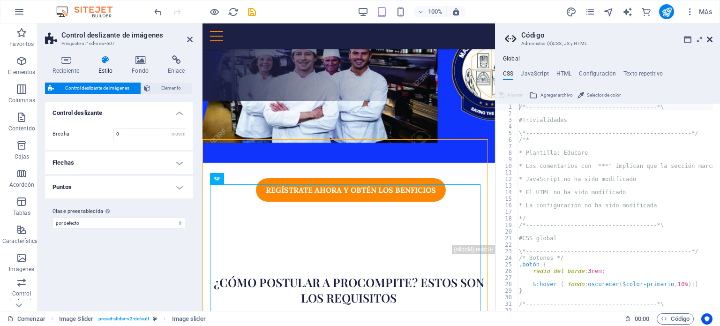
click at [711, 37] on icon at bounding box center [710, 40] width 6 height 8
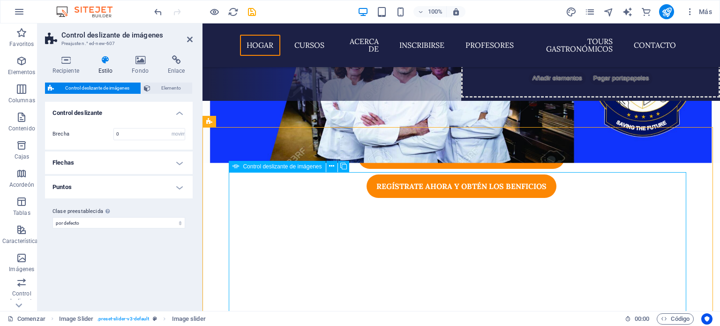
select select "px"
select select "ms"
select select "s"
select select "progressive"
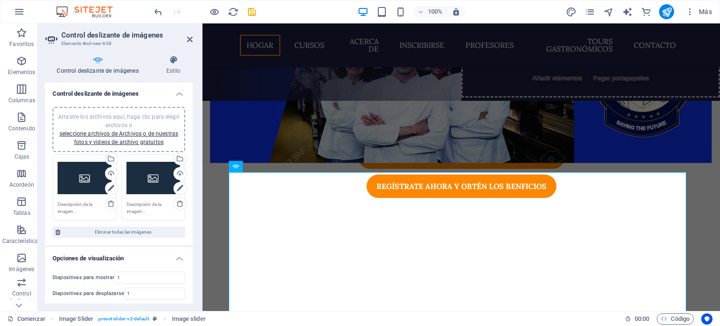
click at [81, 181] on div "Arrastre los archivos aquí, haga clic para elegir archivos o seleccione archivo…" at bounding box center [85, 178] width 54 height 38
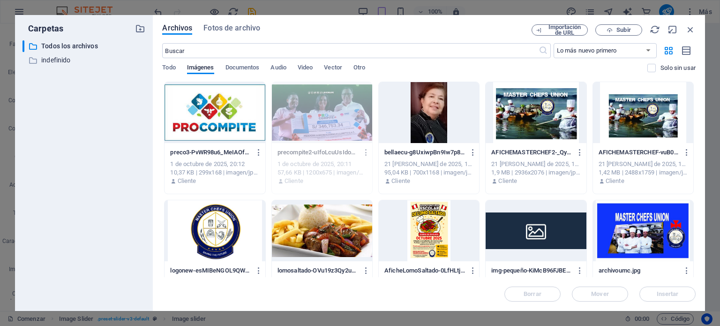
click at [200, 124] on div at bounding box center [215, 112] width 100 height 61
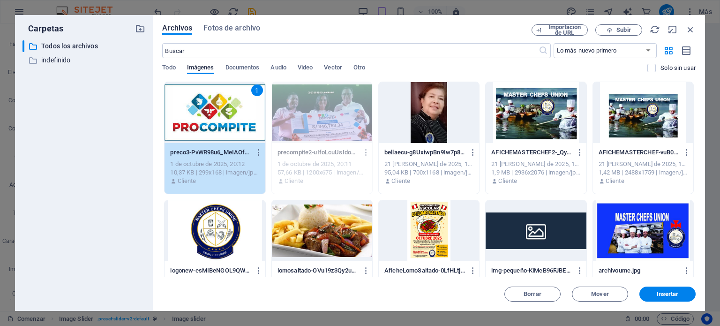
click at [200, 124] on div "1" at bounding box center [215, 112] width 100 height 61
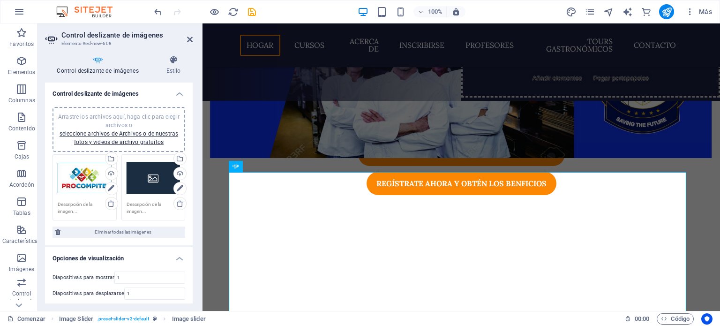
click at [146, 181] on div "Arrastre los archivos aquí, haga clic para elegir archivos o seleccione archivo…" at bounding box center [154, 178] width 54 height 38
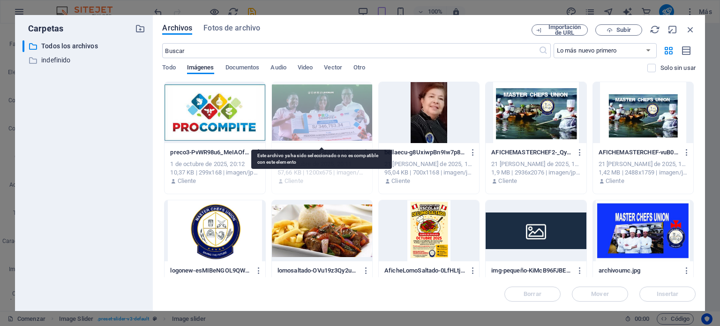
click at [306, 128] on div at bounding box center [322, 112] width 100 height 61
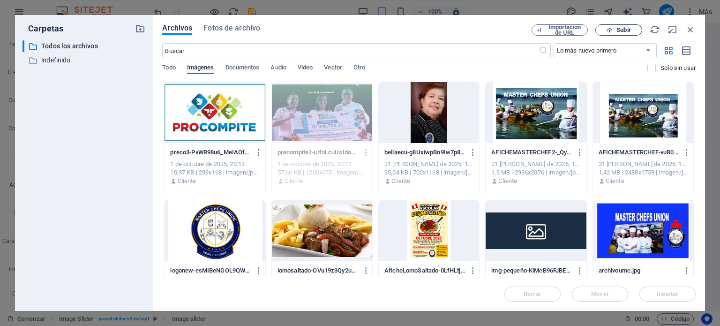
click at [622, 28] on font "Subir" at bounding box center [624, 29] width 14 height 7
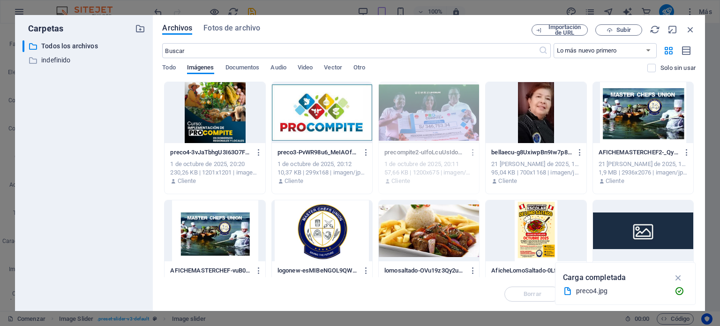
click at [223, 106] on div at bounding box center [215, 112] width 100 height 61
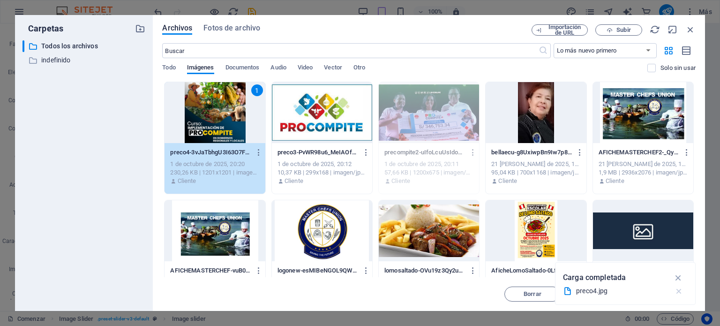
click at [682, 292] on icon "button" at bounding box center [679, 290] width 10 height 9
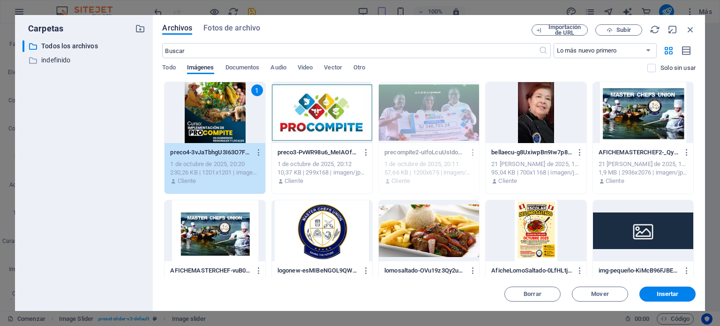
click at [682, 292] on span "Insertar" at bounding box center [667, 294] width 49 height 6
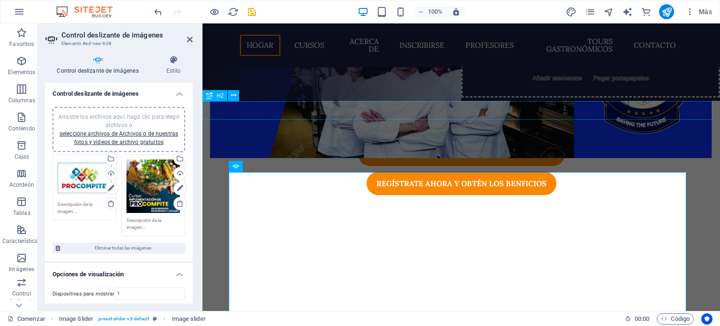
click at [704, 315] on div "¿Cómo postular a Procompite? Estos son los requisitos" at bounding box center [462, 324] width 518 height 18
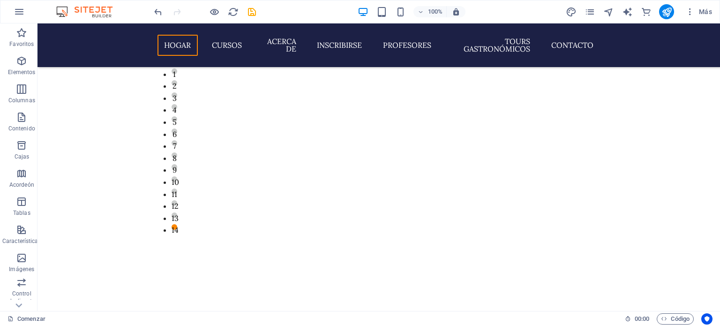
scroll to position [376, 0]
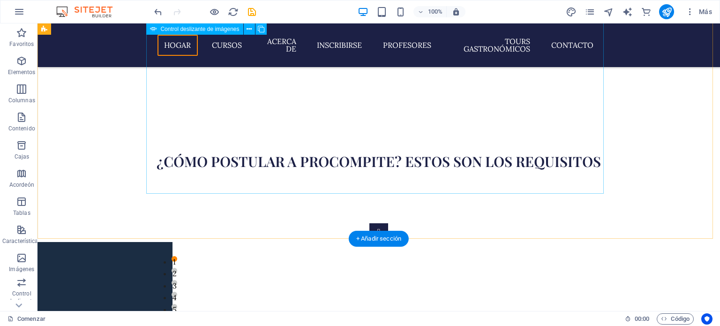
click at [177, 256] on button "1" at bounding box center [175, 259] width 6 height 6
click at [177, 268] on button "2" at bounding box center [175, 271] width 6 height 6
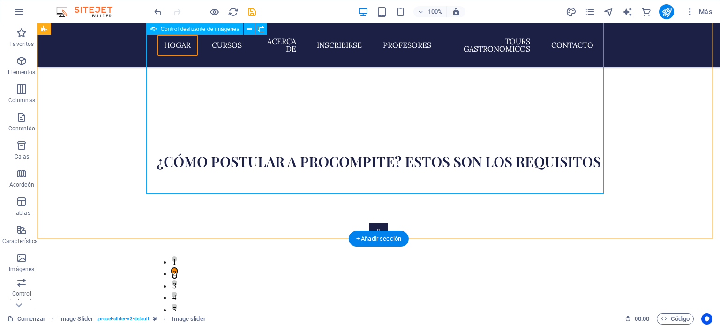
click at [177, 280] on button "3" at bounding box center [175, 283] width 6 height 6
click at [333, 292] on li "4" at bounding box center [388, 298] width 433 height 12
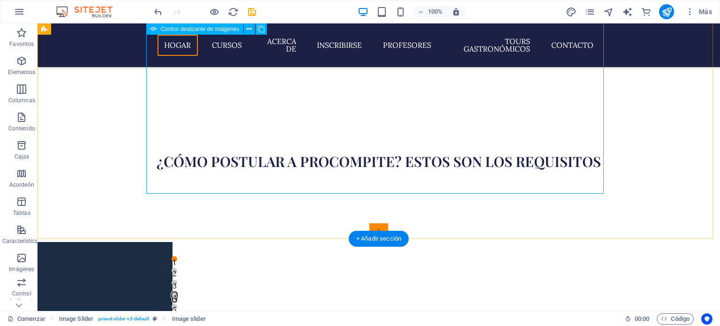
click at [369, 223] on button "Control deslizante de imágenes" at bounding box center [378, 232] width 19 height 19
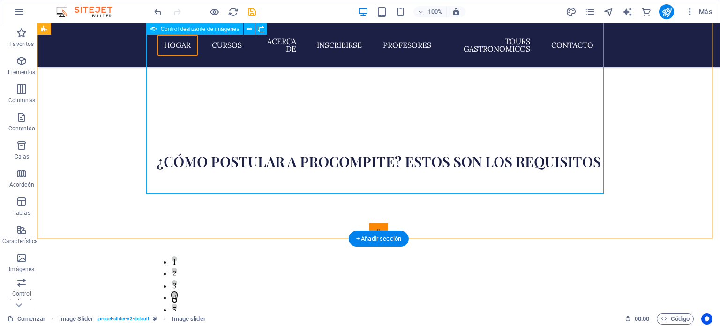
click at [369, 223] on button "Control deslizante de imágenes" at bounding box center [378, 232] width 19 height 19
click at [177, 256] on button "1" at bounding box center [175, 259] width 6 height 6
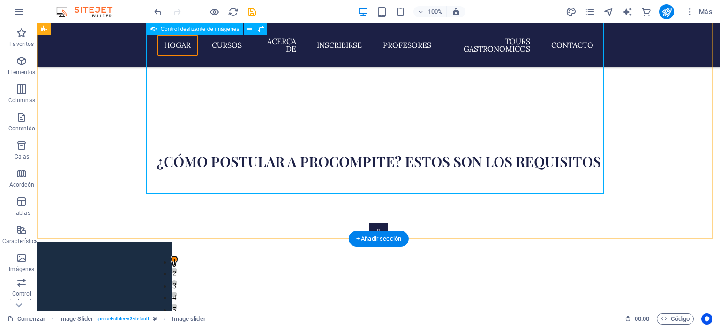
click at [177, 268] on button "2" at bounding box center [175, 271] width 6 height 6
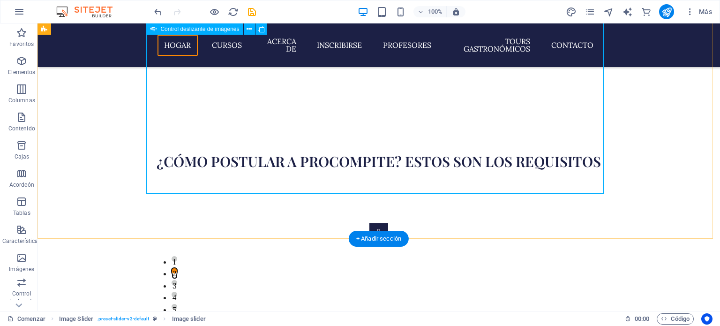
click at [185, 223] on div "1 2 1 2 3 4 5 6 1 2 3 4 5 6 7 8 9 10 1 2 3 4 5 6 1 2 1 2 3 4 5 6 7 8 9 10 11 12…" at bounding box center [379, 317] width 458 height 188
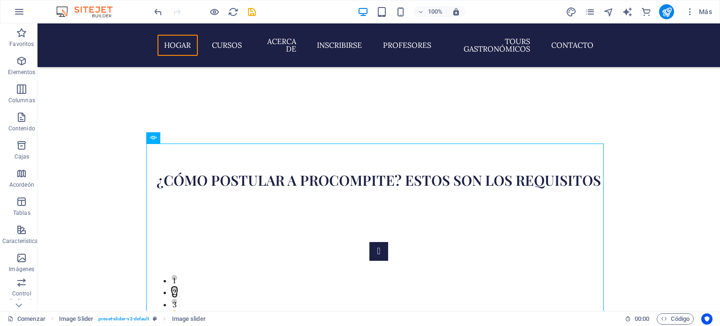
scroll to position [195, 0]
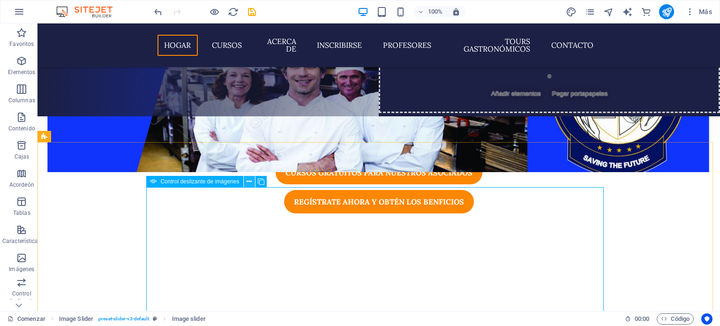
click at [251, 183] on icon at bounding box center [249, 182] width 5 height 10
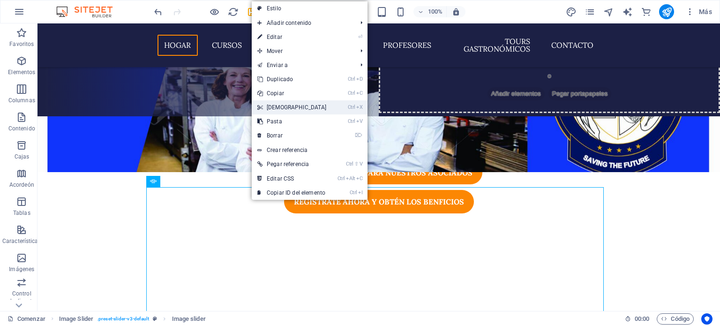
click at [279, 111] on link "Ctrl X Cortar" at bounding box center [292, 107] width 81 height 14
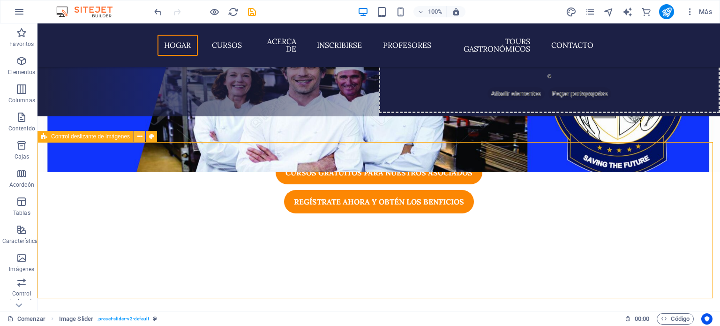
click at [137, 139] on icon at bounding box center [139, 137] width 5 height 10
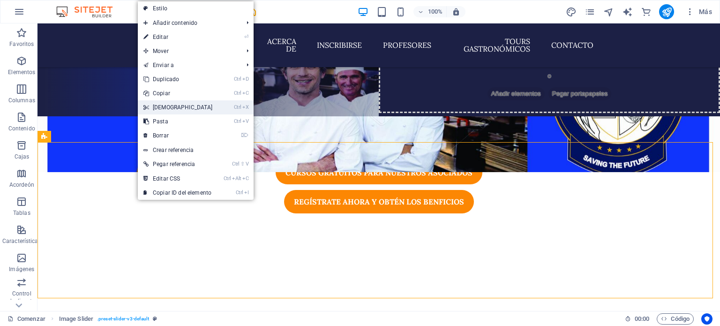
click at [162, 108] on font "[DEMOGRAPHIC_DATA]" at bounding box center [183, 107] width 60 height 7
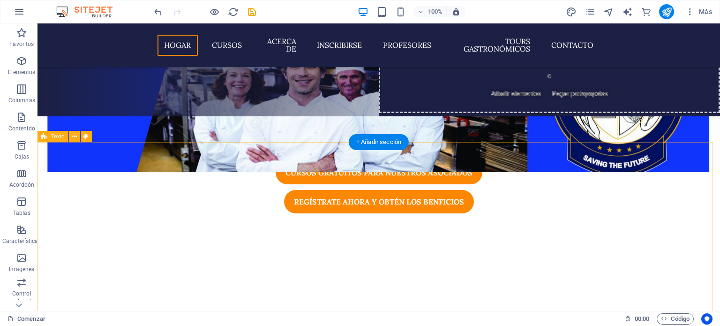
click at [388, 144] on font "+ Añadir sección" at bounding box center [378, 141] width 45 height 7
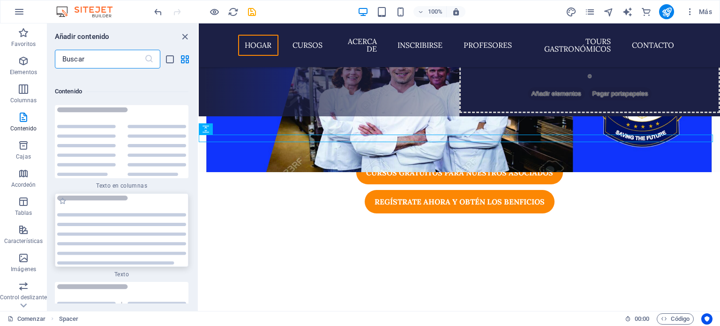
scroll to position [3189, 0]
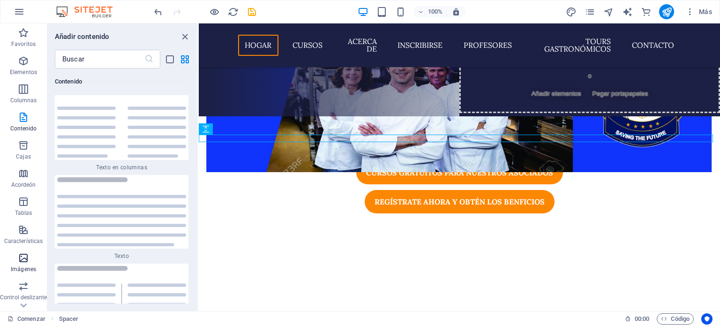
click at [24, 267] on font "Imágenes" at bounding box center [23, 269] width 25 height 7
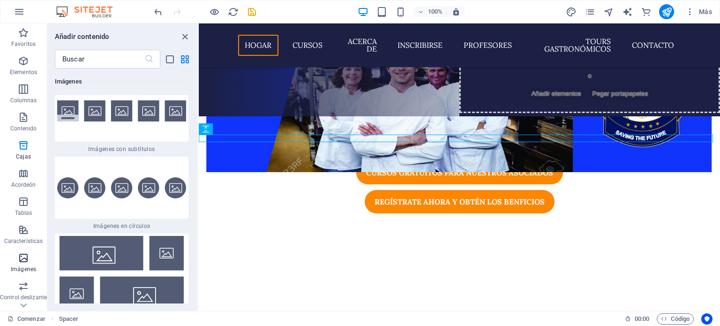
scroll to position [9434, 0]
drag, startPoint x: 196, startPoint y: 189, endPoint x: 192, endPoint y: 210, distance: 20.4
click at [192, 210] on div "Favoritos 1 [PERSON_NAME] Titular 1 [PERSON_NAME] Recipiente Elementos 1 [PERSO…" at bounding box center [122, 185] width 150 height 235
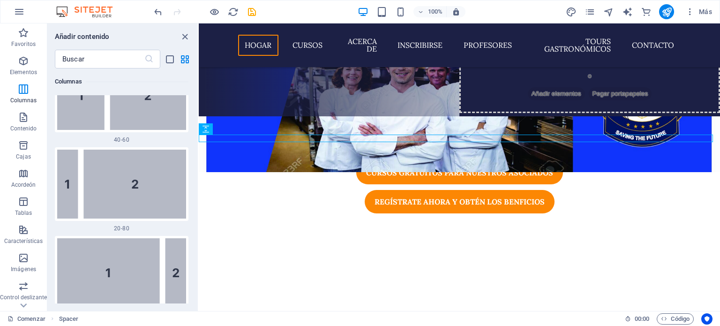
scroll to position [1099, 0]
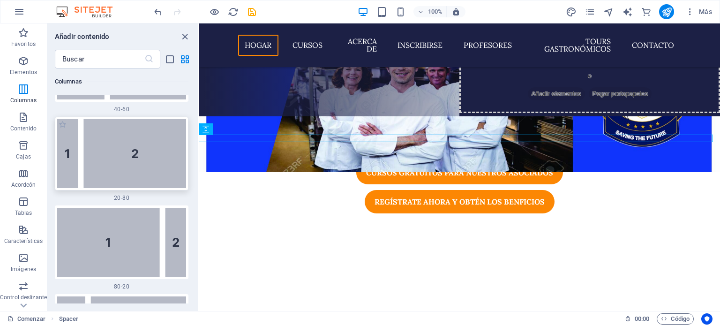
click at [145, 176] on img at bounding box center [121, 153] width 129 height 69
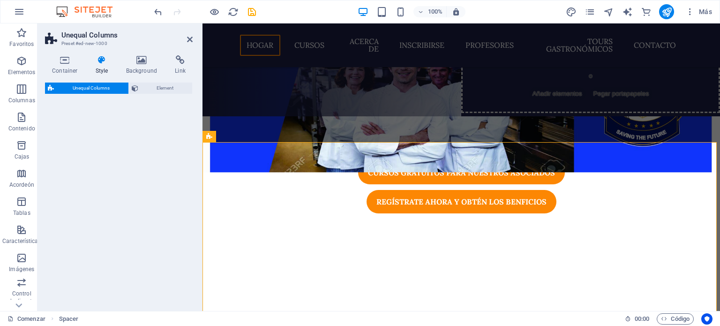
select select "%"
select select "rem"
select select "preset-unequal-columns-v2-2-20-80"
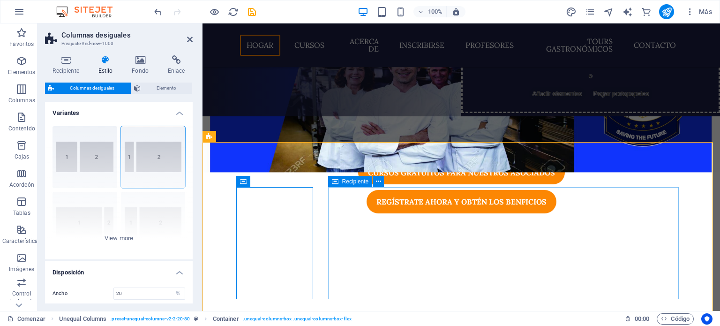
click at [379, 183] on icon at bounding box center [378, 182] width 5 height 10
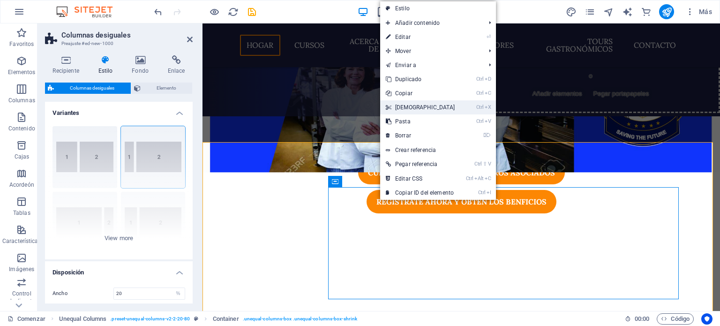
click at [403, 106] on font "[DEMOGRAPHIC_DATA]" at bounding box center [425, 107] width 60 height 7
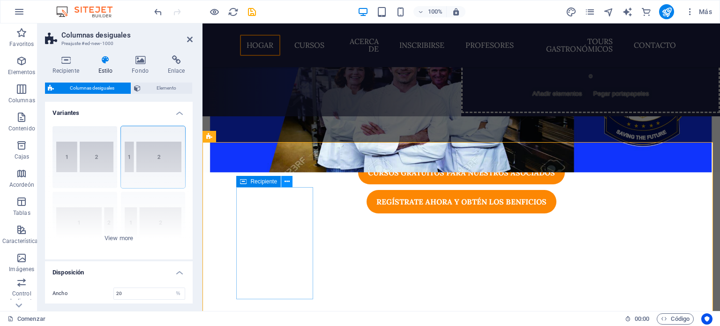
click at [286, 184] on icon at bounding box center [287, 182] width 5 height 10
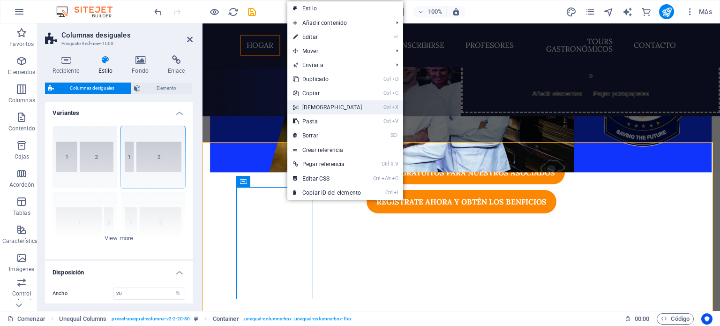
click at [315, 108] on font "[DEMOGRAPHIC_DATA]" at bounding box center [332, 107] width 60 height 7
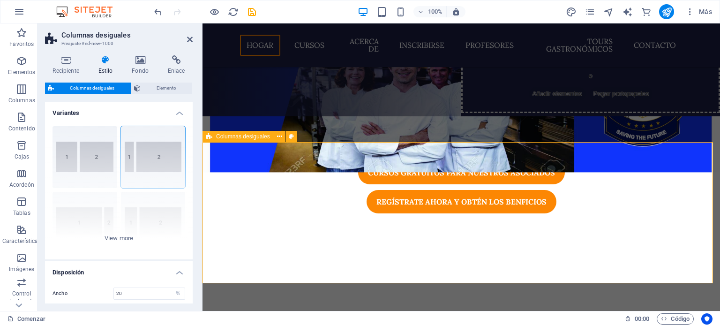
click at [279, 136] on icon at bounding box center [279, 137] width 5 height 10
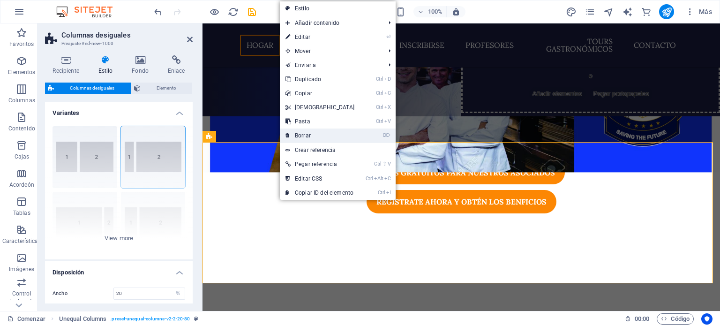
click at [309, 130] on link "⌦ Borrar" at bounding box center [320, 135] width 81 height 14
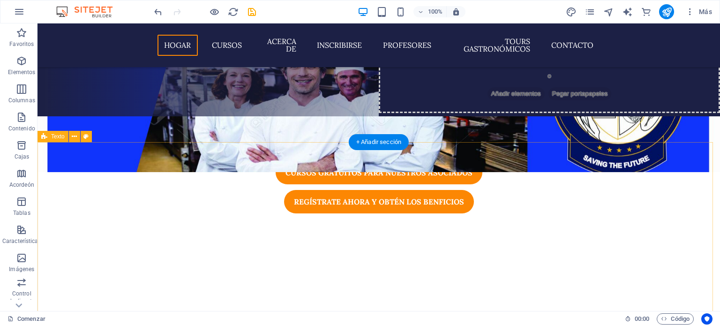
click at [373, 143] on font "+ Añadir sección" at bounding box center [378, 141] width 45 height 7
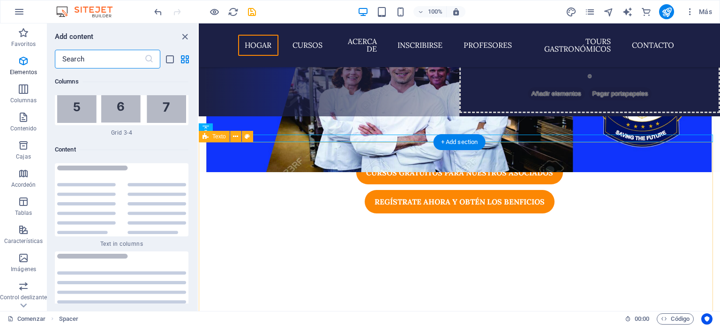
scroll to position [3189, 0]
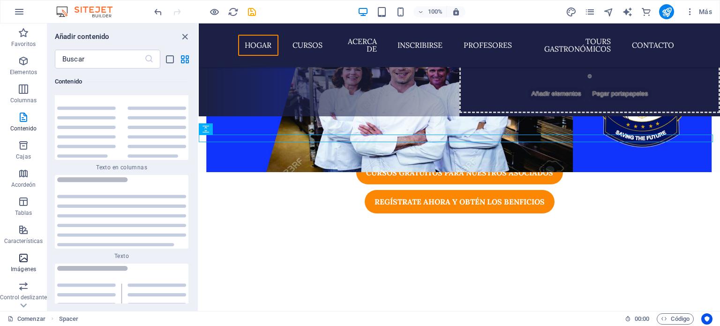
click at [26, 259] on icon "button" at bounding box center [23, 257] width 11 height 11
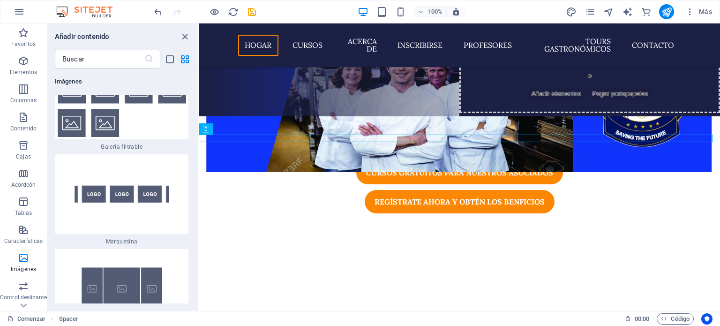
scroll to position [10141, 0]
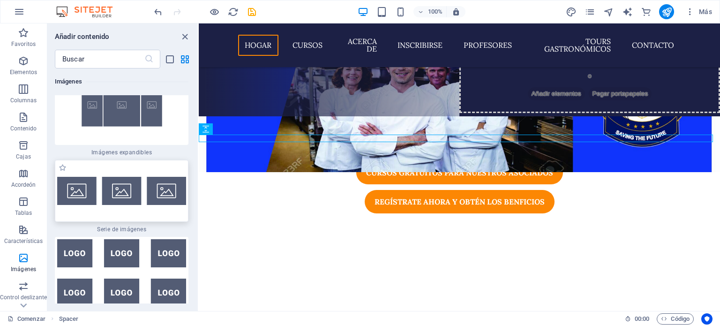
click at [156, 201] on img at bounding box center [121, 191] width 129 height 28
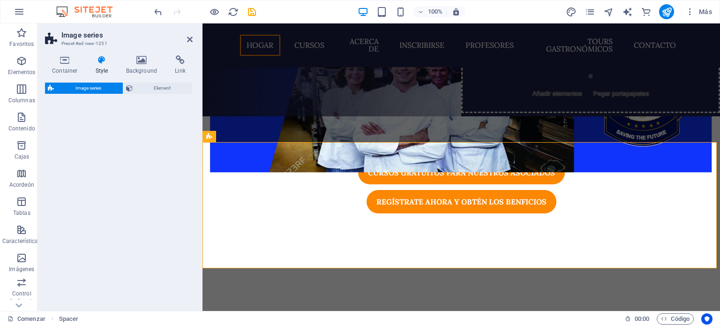
select select "rem"
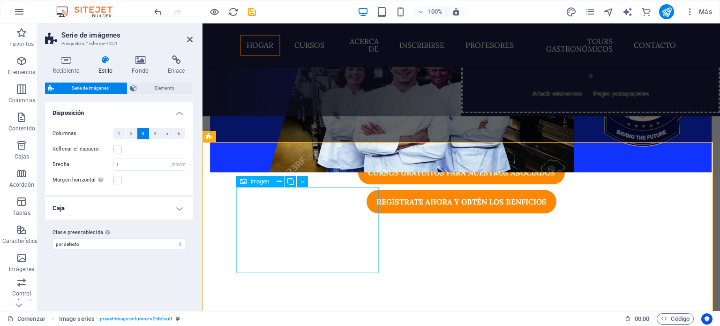
click at [263, 182] on font "Imagen" at bounding box center [259, 181] width 19 height 7
click at [278, 183] on icon at bounding box center [279, 182] width 5 height 10
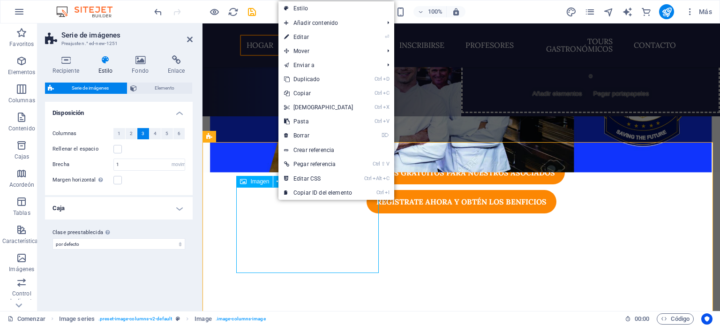
click at [259, 184] on font "Imagen" at bounding box center [259, 181] width 19 height 7
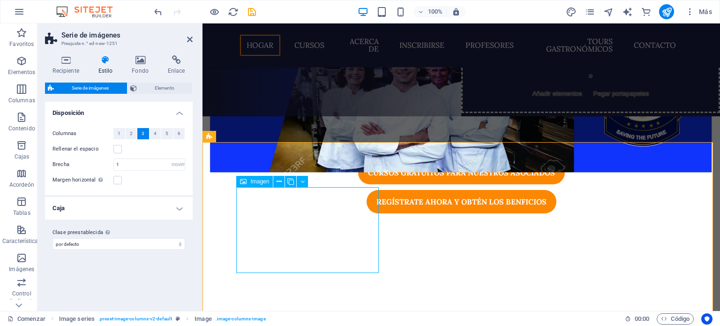
click at [259, 184] on font "Imagen" at bounding box center [259, 181] width 19 height 7
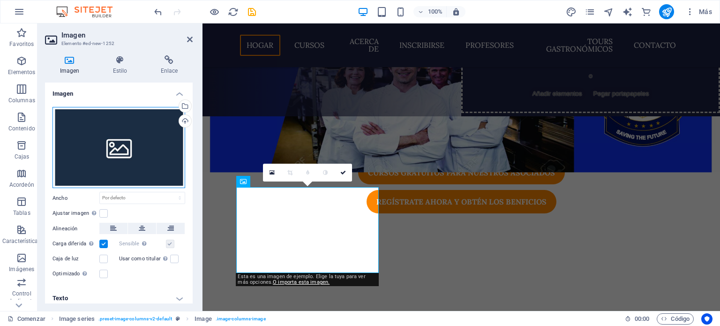
click at [150, 130] on div "Arrastre los archivos aquí, haga clic para elegir archivos o seleccione archivo…" at bounding box center [119, 148] width 133 height 82
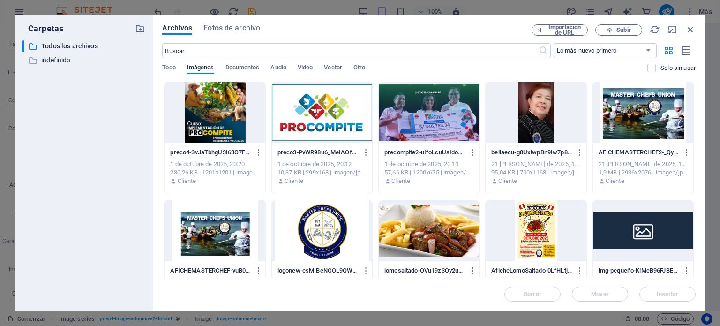
click at [212, 123] on div at bounding box center [215, 112] width 100 height 61
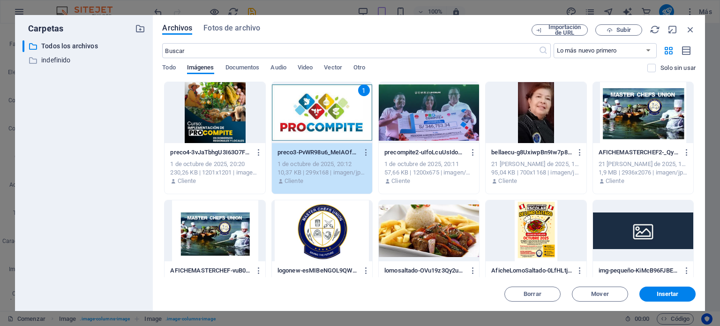
click at [222, 99] on div at bounding box center [215, 112] width 100 height 61
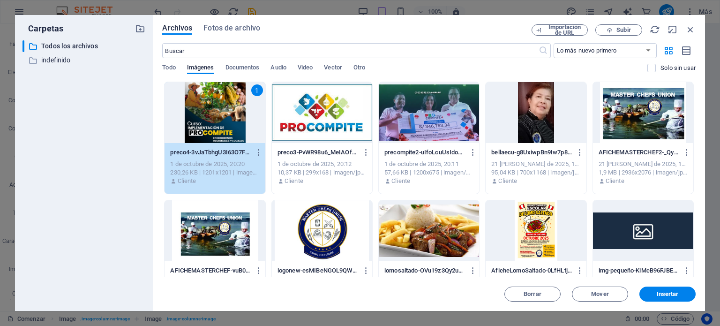
click at [305, 110] on div at bounding box center [322, 112] width 100 height 61
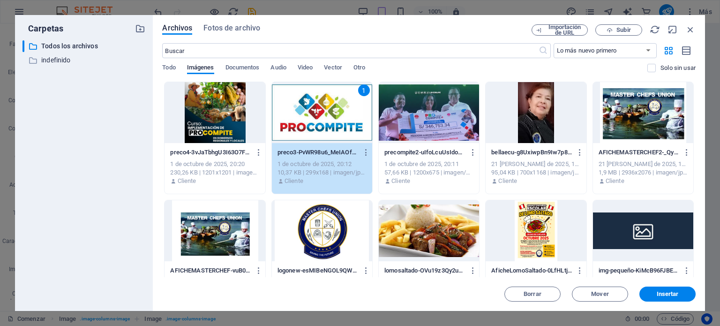
click at [205, 99] on div at bounding box center [215, 112] width 100 height 61
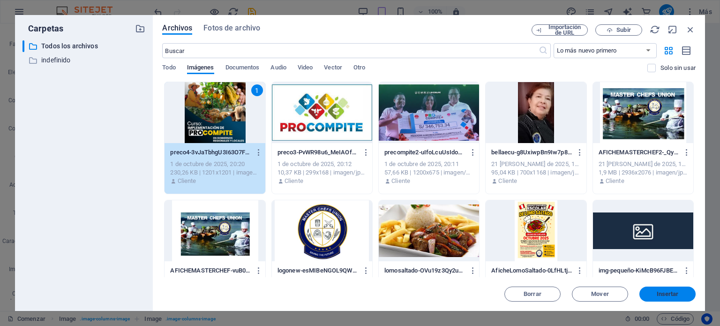
click at [670, 292] on font "Insertar" at bounding box center [668, 293] width 22 height 7
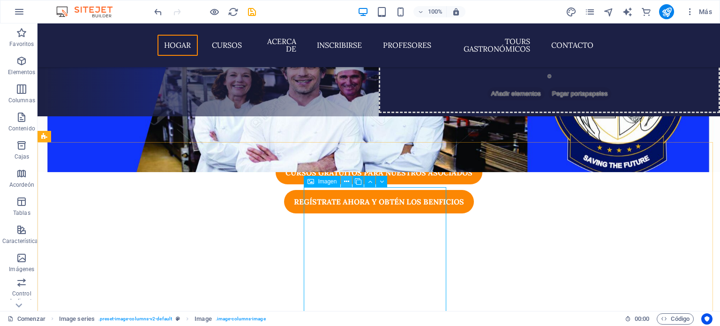
click at [345, 180] on icon at bounding box center [346, 182] width 5 height 10
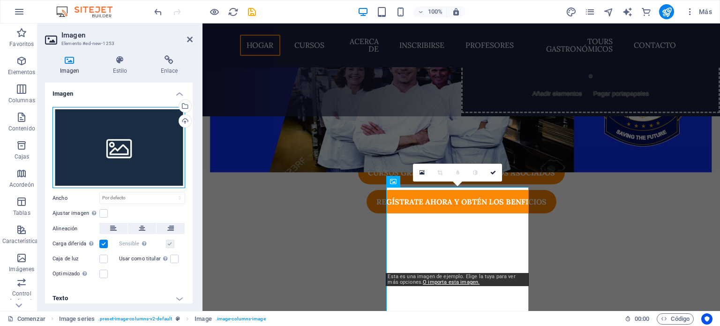
click at [120, 144] on div "Arrastre los archivos aquí, haga clic para elegir archivos o seleccione archivo…" at bounding box center [119, 148] width 133 height 82
click at [120, 144] on body "Master Pacific SAC Comenzar Favoritos Elementos Columnas Contenido Cajas Acorde…" at bounding box center [360, 163] width 720 height 326
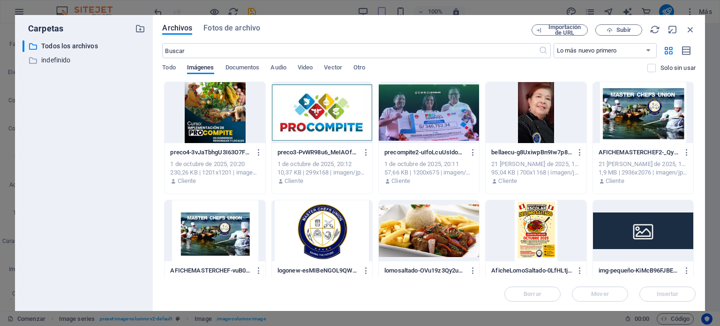
click at [305, 117] on div at bounding box center [322, 112] width 100 height 61
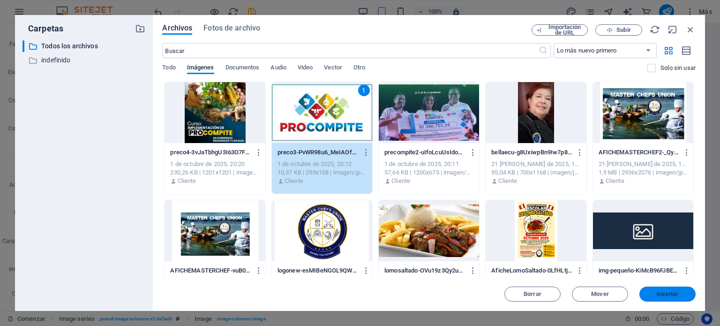
click at [657, 290] on font "Insertar" at bounding box center [668, 293] width 22 height 7
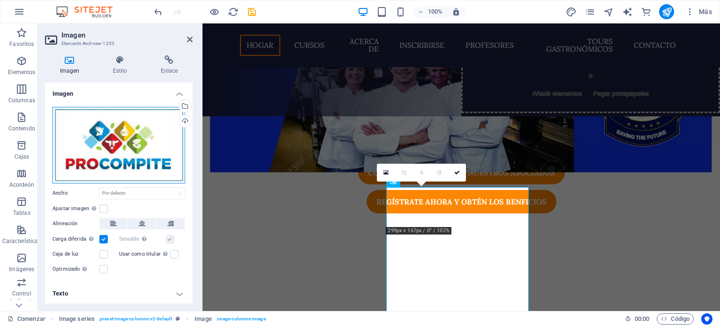
click at [133, 139] on div "Arrastre los archivos aquí, haga clic para elegir archivos o seleccione archivo…" at bounding box center [119, 145] width 133 height 76
click at [133, 139] on body "Master Pacific SAC Comenzar Favoritos Elementos Columnas Contenido Cajas Acorde…" at bounding box center [360, 163] width 720 height 326
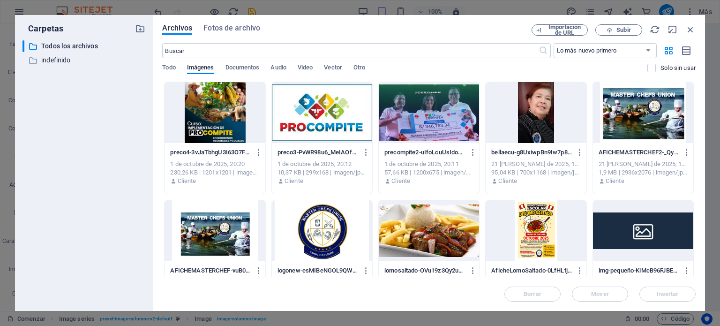
click at [309, 105] on div at bounding box center [322, 112] width 100 height 61
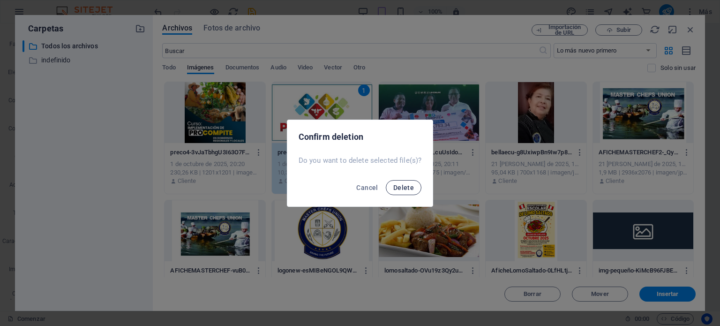
click at [399, 185] on span "Delete" at bounding box center [403, 188] width 21 height 8
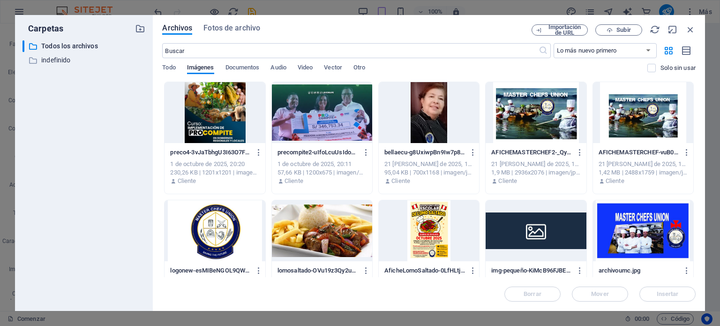
click at [318, 131] on div at bounding box center [322, 112] width 100 height 61
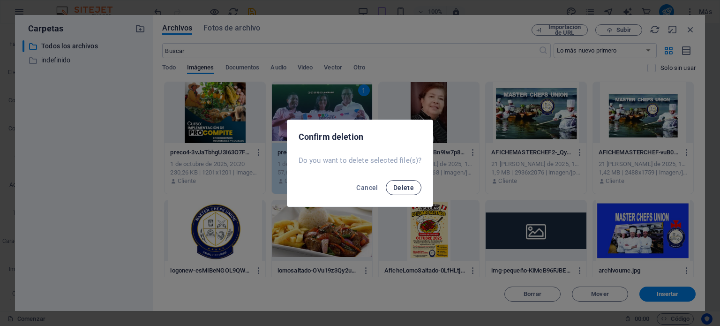
click at [401, 188] on span "Delete" at bounding box center [403, 188] width 21 height 8
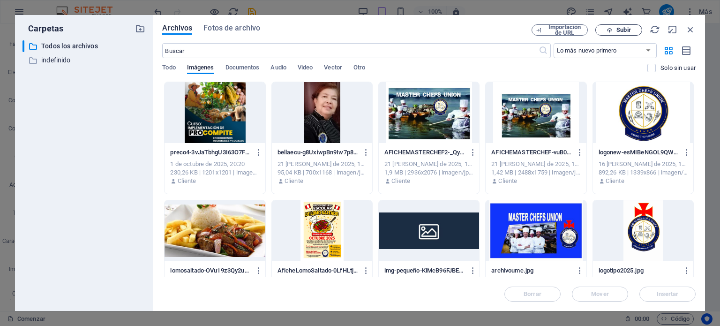
click at [612, 30] on icon "button" at bounding box center [610, 30] width 6 height 6
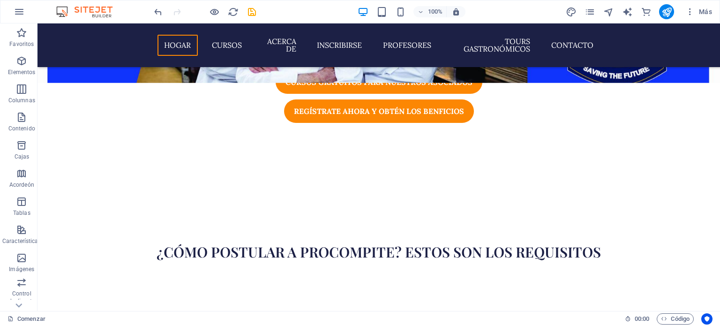
scroll to position [296, 0]
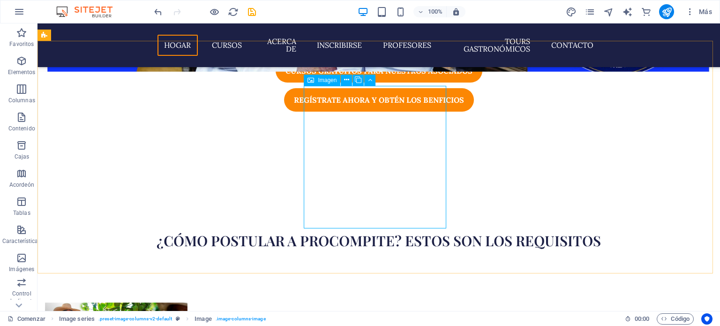
click at [328, 83] on font "Imagen" at bounding box center [327, 80] width 19 height 7
click at [346, 82] on icon at bounding box center [346, 80] width 5 height 10
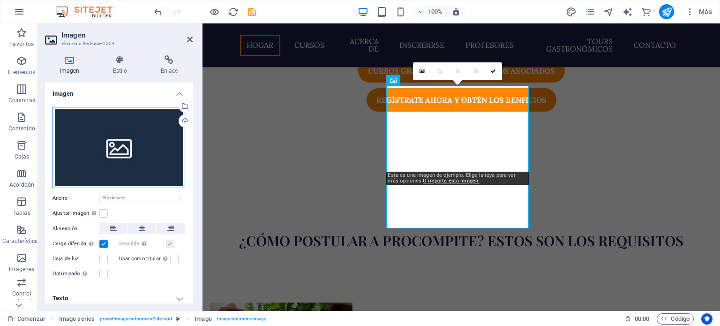
click at [105, 149] on div "Arrastre los archivos aquí, haga clic para elegir archivos o seleccione archivo…" at bounding box center [119, 148] width 133 height 82
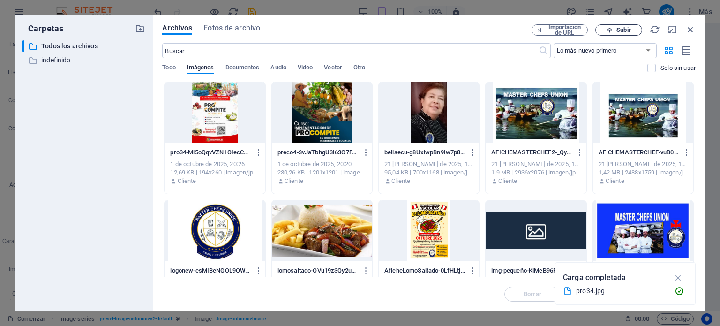
click at [621, 28] on font "Subir" at bounding box center [624, 29] width 14 height 7
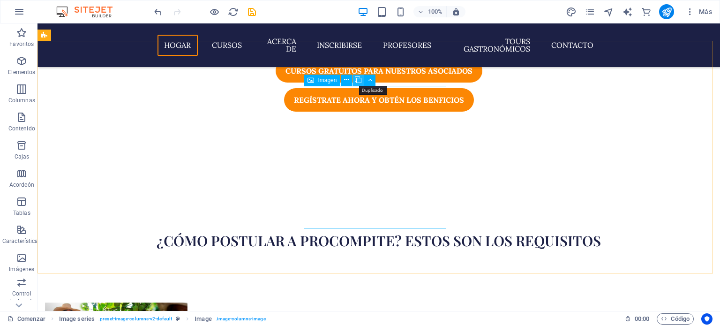
click at [360, 81] on icon at bounding box center [358, 80] width 7 height 10
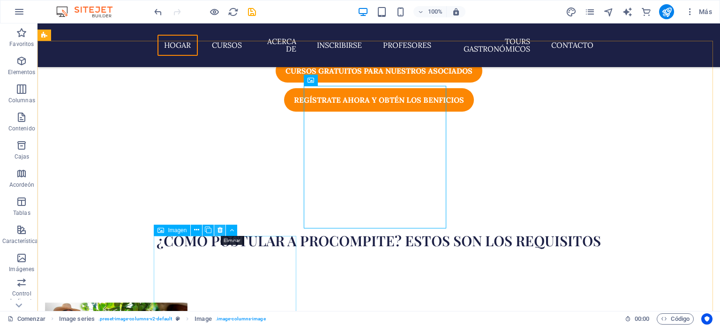
click at [219, 232] on icon at bounding box center [220, 230] width 5 height 10
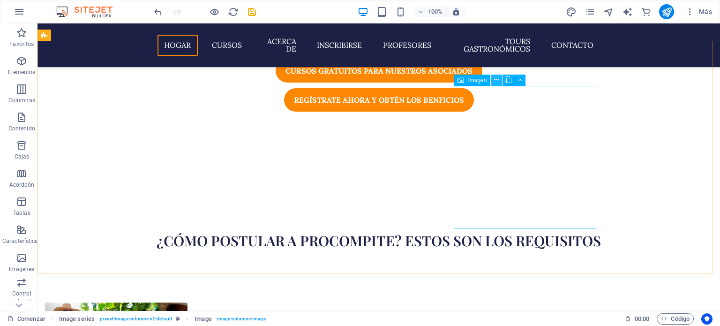
click at [494, 81] on icon at bounding box center [496, 80] width 5 height 10
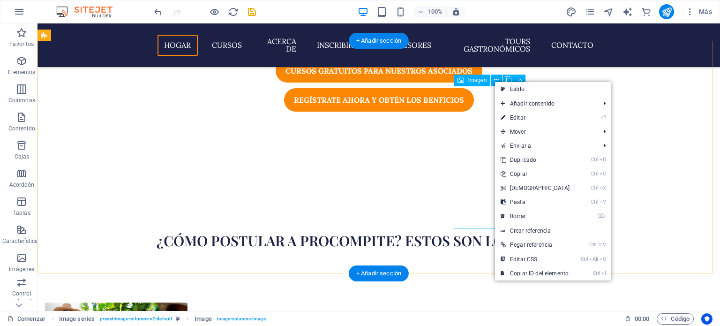
drag, startPoint x: 532, startPoint y: 105, endPoint x: 490, endPoint y: 120, distance: 44.3
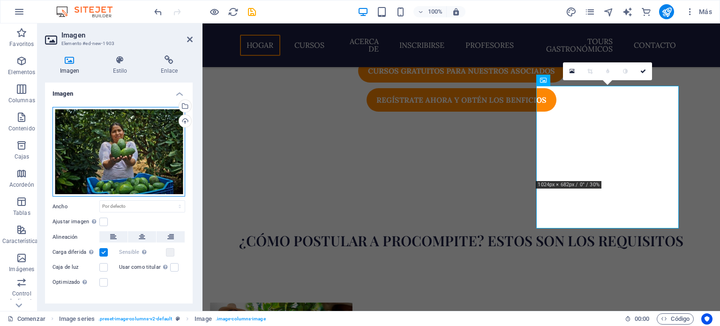
click at [108, 132] on div "Arrastre los archivos aquí, haga clic para elegir archivos o seleccione archivo…" at bounding box center [119, 152] width 133 height 90
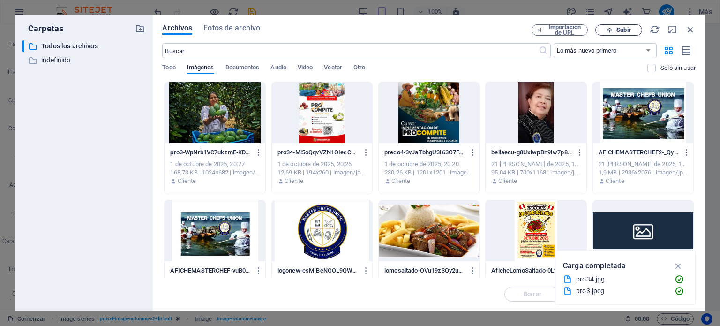
click at [619, 29] on font "Subir" at bounding box center [624, 29] width 14 height 7
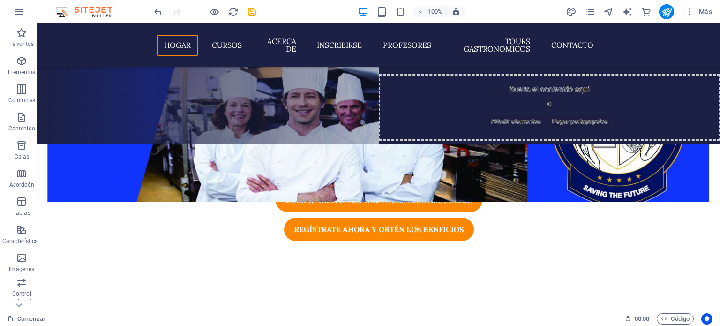
scroll to position [200, 0]
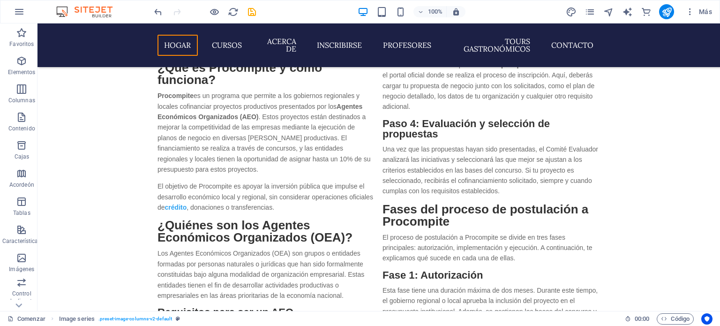
scroll to position [1178, 0]
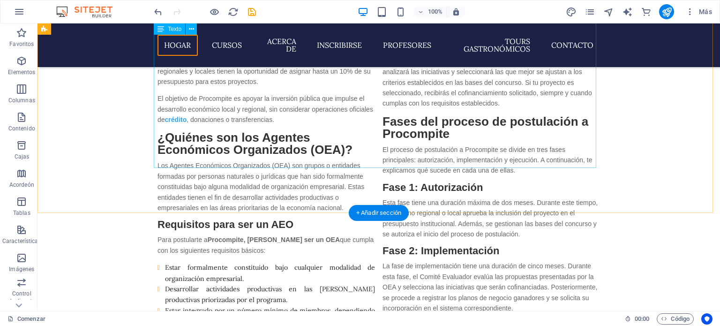
click at [592, 151] on div "Si eres parte de un Agente Económico Organizado (AEO) y deseas financiar tu pla…" at bounding box center [379, 214] width 443 height 717
click at [591, 151] on div "Si eres parte de un Agente Económico Organizado (AEO) y deseas financiar tu pla…" at bounding box center [379, 214] width 443 height 717
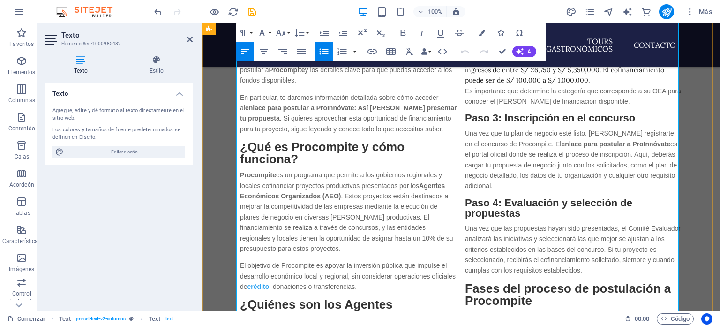
scroll to position [1022, 0]
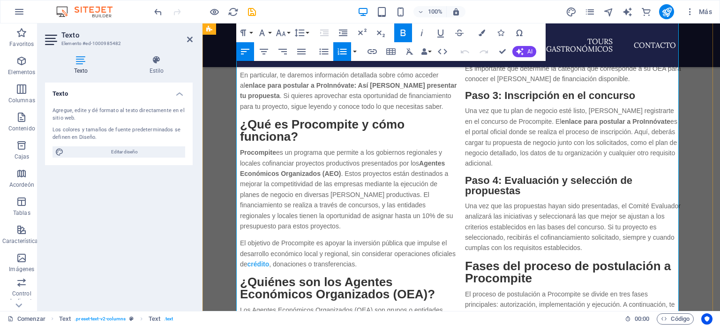
scroll to position [628, 0]
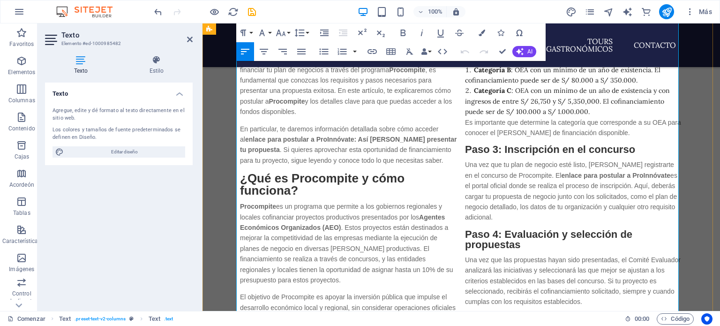
scroll to position [1022, 0]
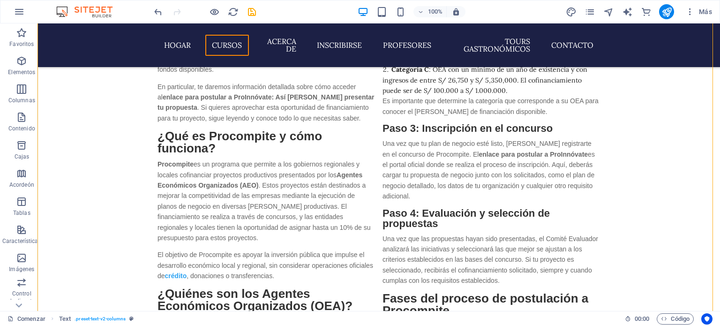
drag, startPoint x: 548, startPoint y: 90, endPoint x: 714, endPoint y: 50, distance: 170.7
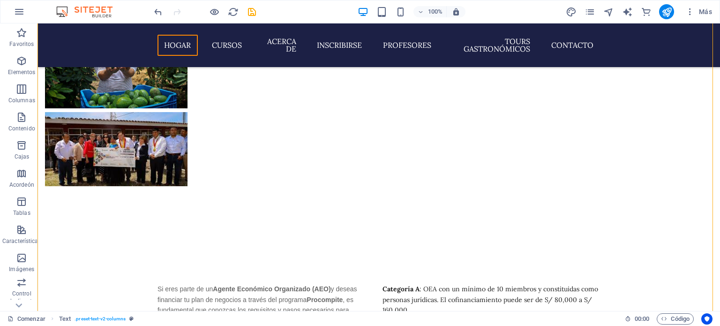
scroll to position [518, 0]
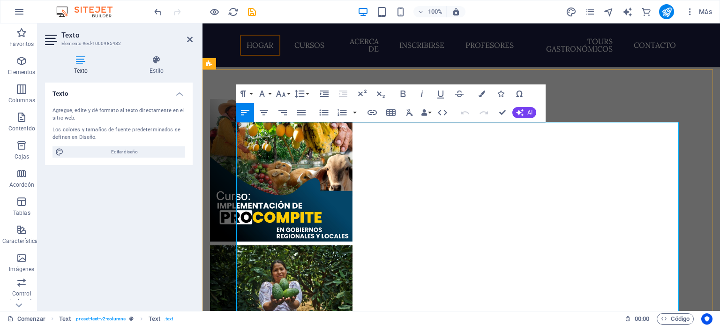
drag, startPoint x: 502, startPoint y: 180, endPoint x: 466, endPoint y: 131, distance: 60.8
click at [321, 112] on icon "button" at bounding box center [323, 112] width 11 height 11
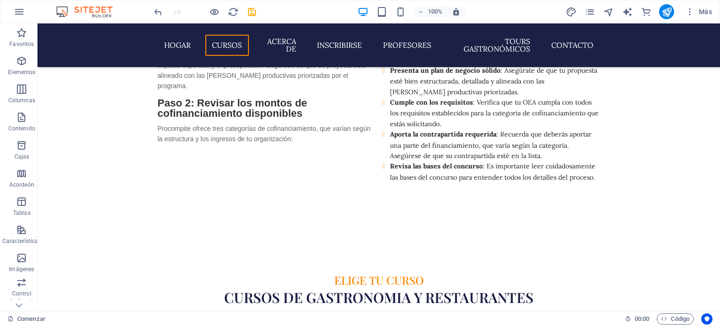
scroll to position [1468, 0]
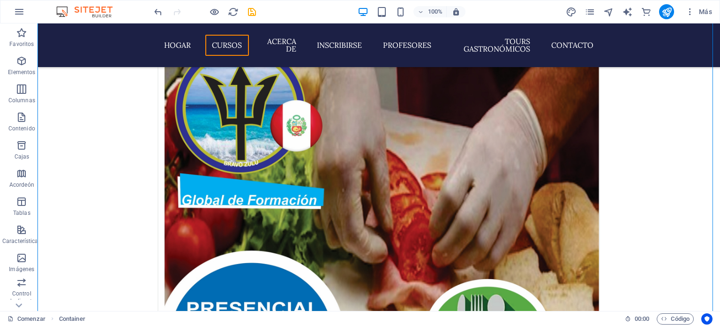
scroll to position [1934, 0]
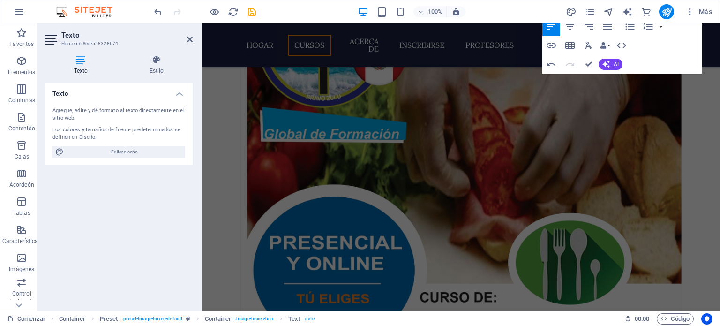
scroll to position [2186, 0]
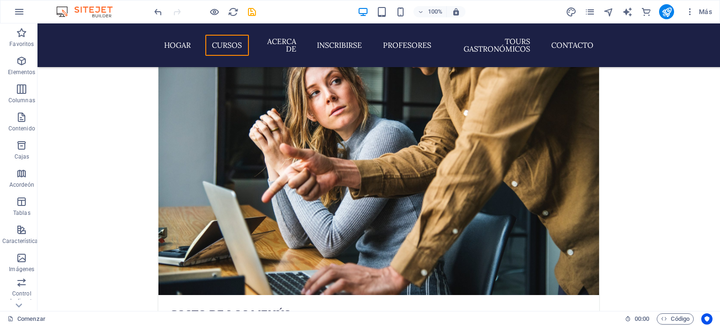
scroll to position [2619, 0]
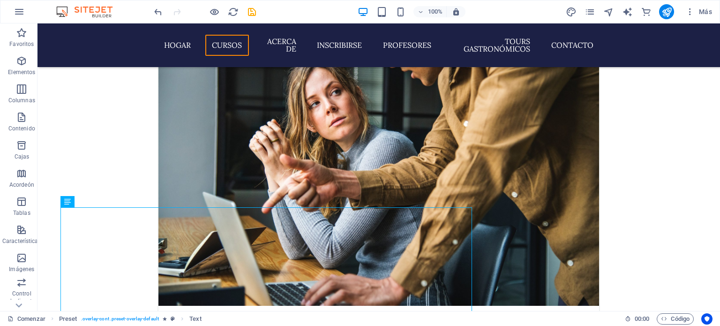
scroll to position [2367, 0]
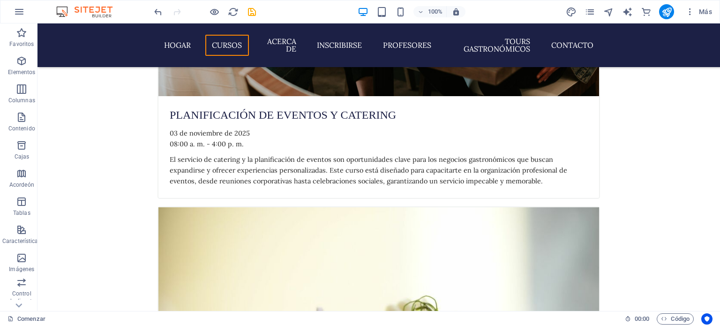
scroll to position [3483, 0]
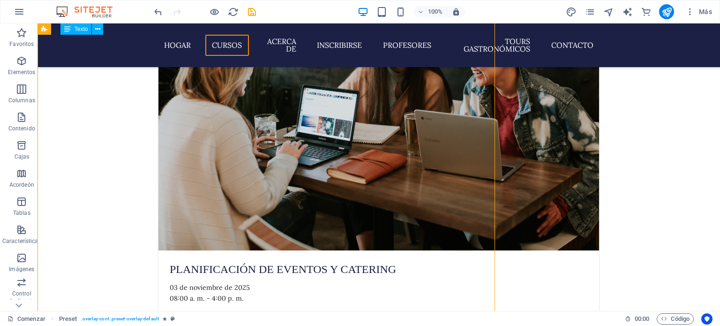
drag, startPoint x: 335, startPoint y: 308, endPoint x: 68, endPoint y: 208, distance: 285.0
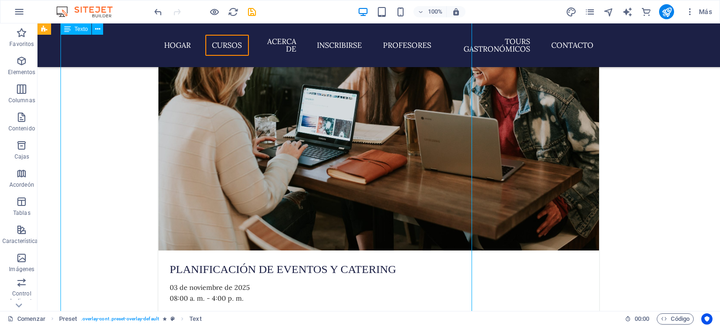
drag, startPoint x: 60, startPoint y: 227, endPoint x: 195, endPoint y: 298, distance: 152.2
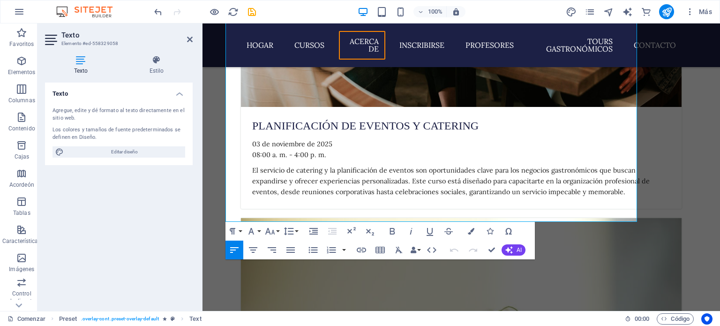
scroll to position [3594, 0]
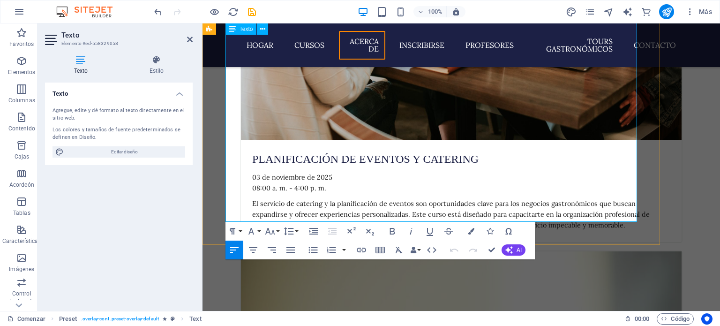
drag, startPoint x: 502, startPoint y: 195, endPoint x: 225, endPoint y: 118, distance: 287.5
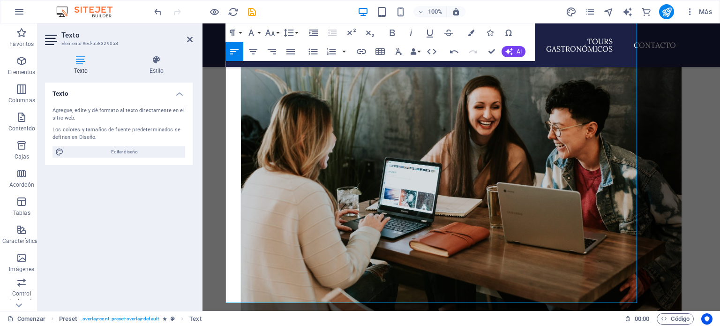
scroll to position [3400, 0]
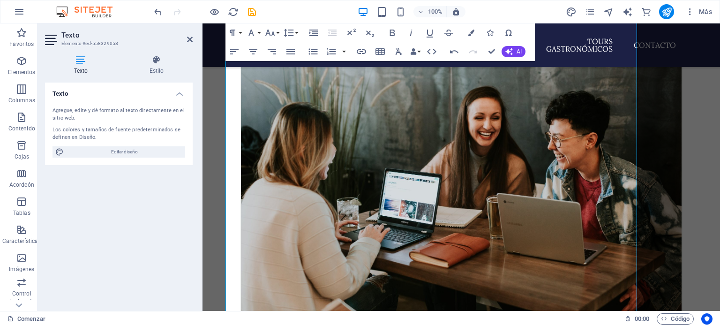
scroll to position [2896, 0]
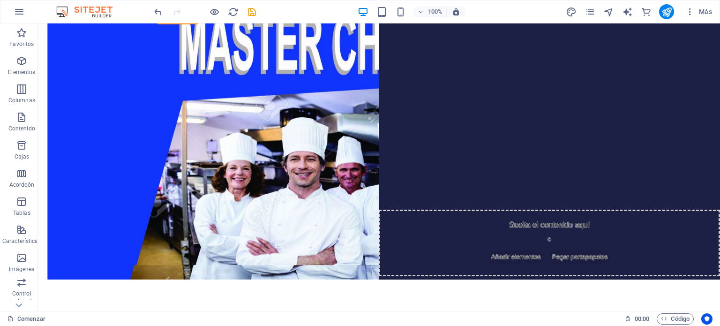
scroll to position [0, 0]
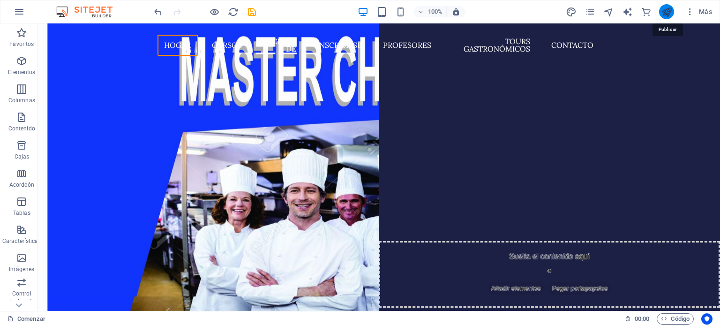
click at [668, 12] on icon "publicar" at bounding box center [667, 12] width 11 height 11
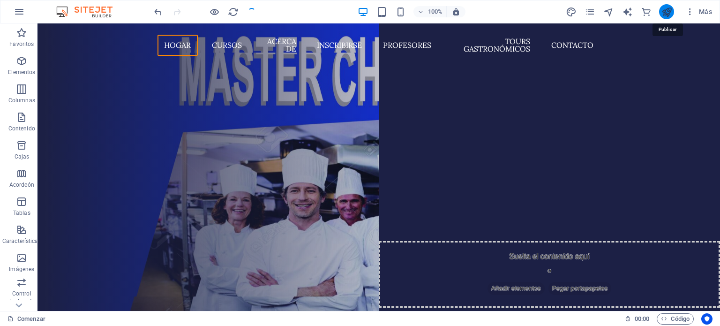
checkbox input "false"
